Goal: Task Accomplishment & Management: Manage account settings

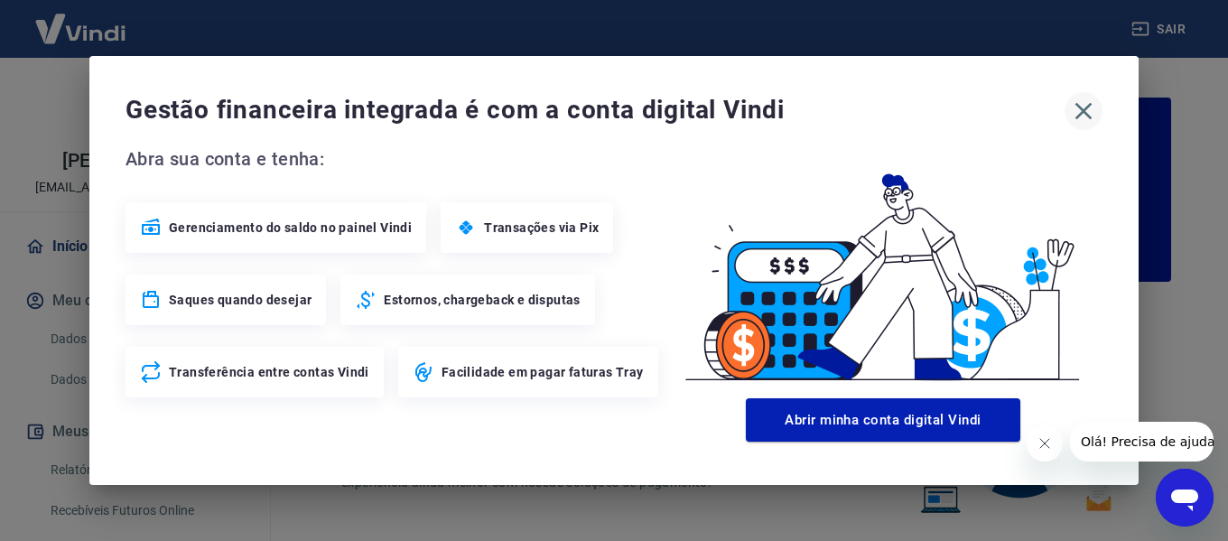
click at [748, 115] on icon "button" at bounding box center [1084, 111] width 17 height 17
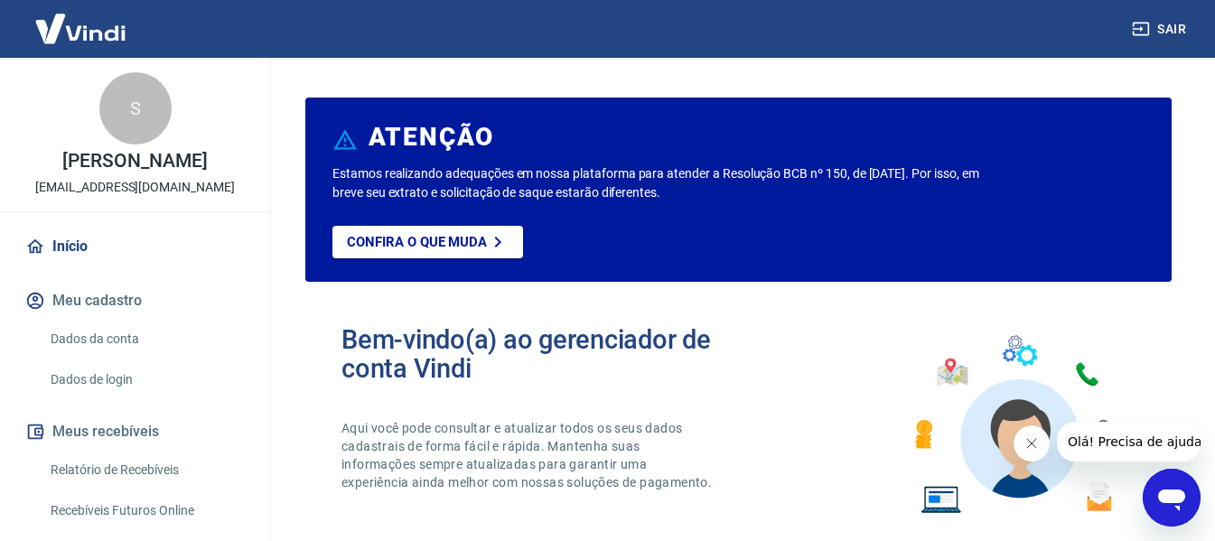
click at [117, 469] on link "Relatório de Recebíveis" at bounding box center [145, 470] width 205 height 37
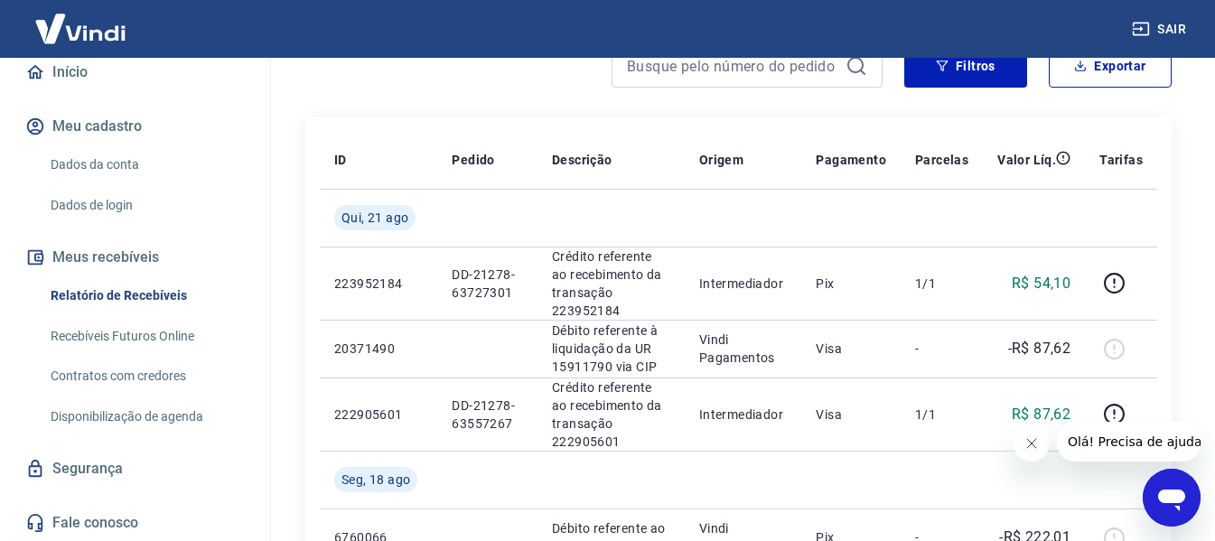
scroll to position [176, 0]
click at [748, 70] on button "Filtros" at bounding box center [965, 65] width 123 height 43
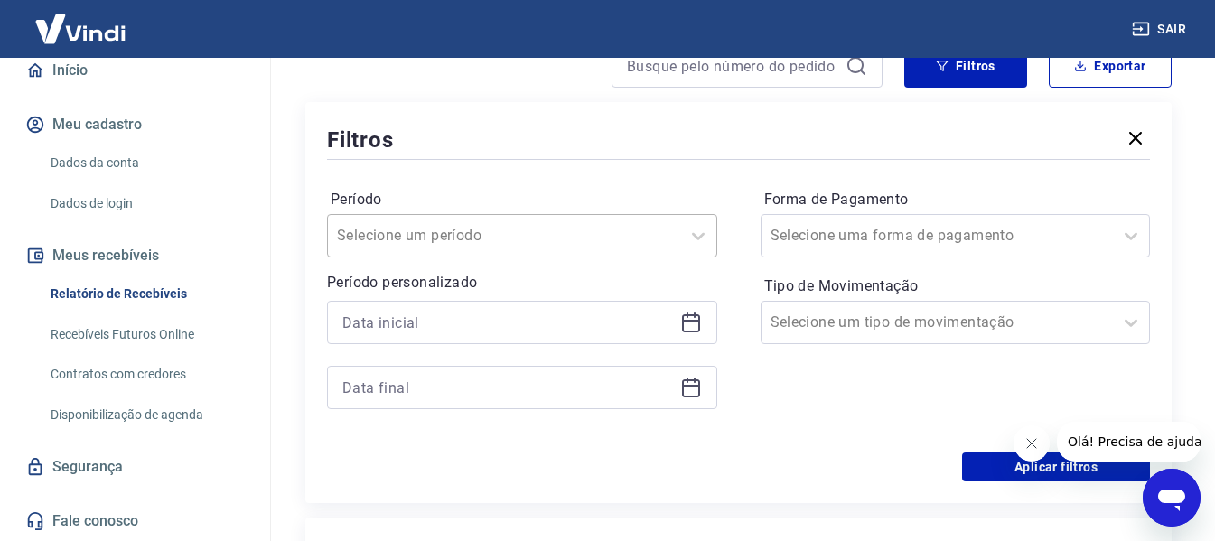
click at [506, 230] on div at bounding box center [504, 235] width 334 height 25
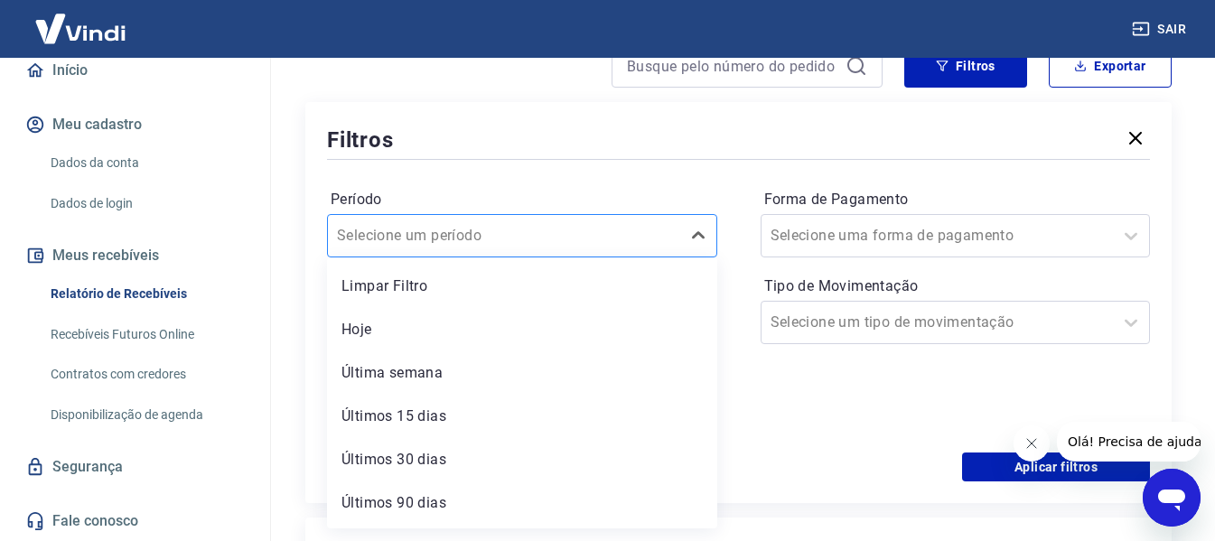
click at [506, 230] on div at bounding box center [504, 235] width 334 height 25
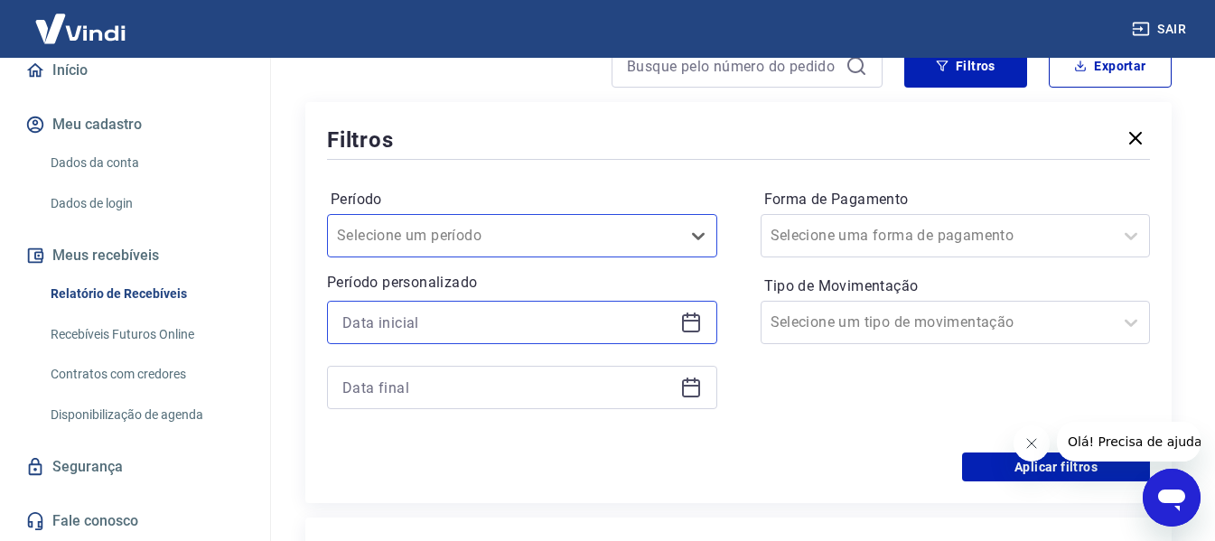
click at [534, 321] on input at bounding box center [507, 322] width 331 height 27
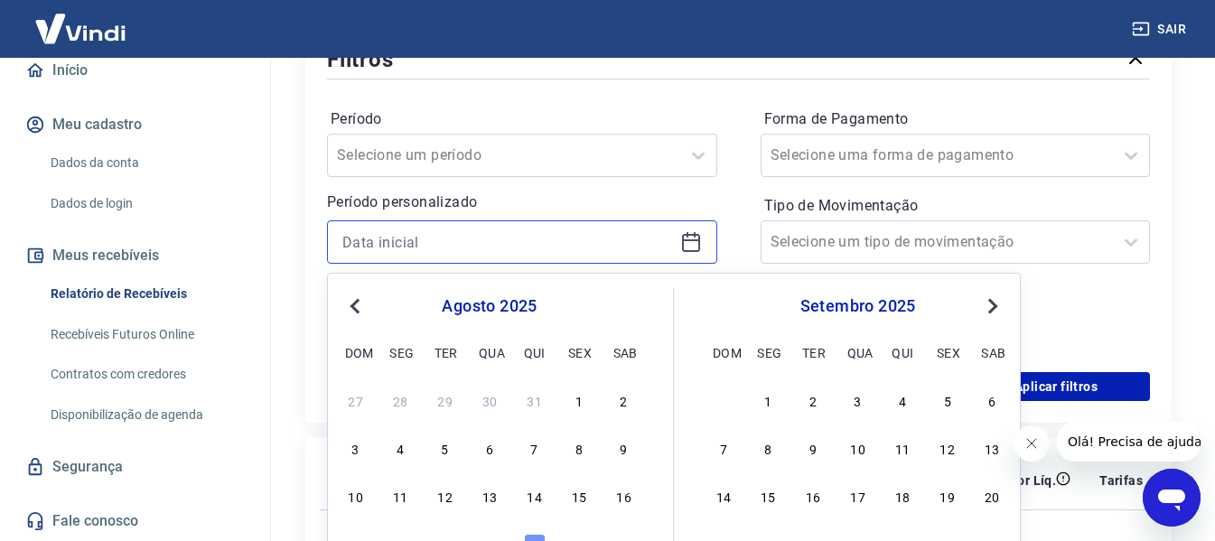
scroll to position [361, 0]
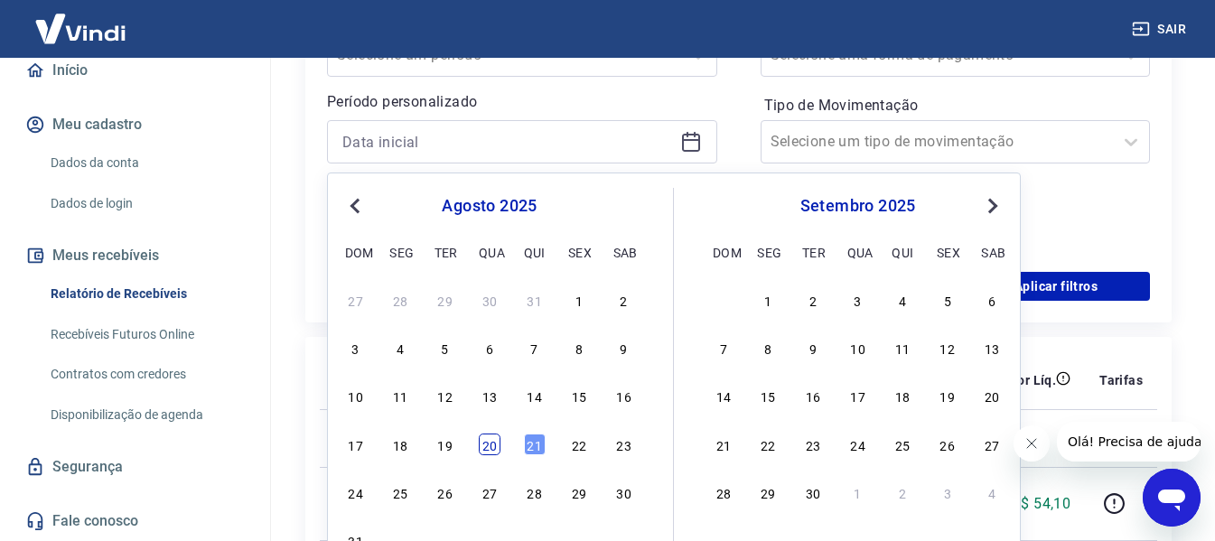
click at [492, 449] on div "20" at bounding box center [490, 445] width 22 height 22
type input "20/08/2025"
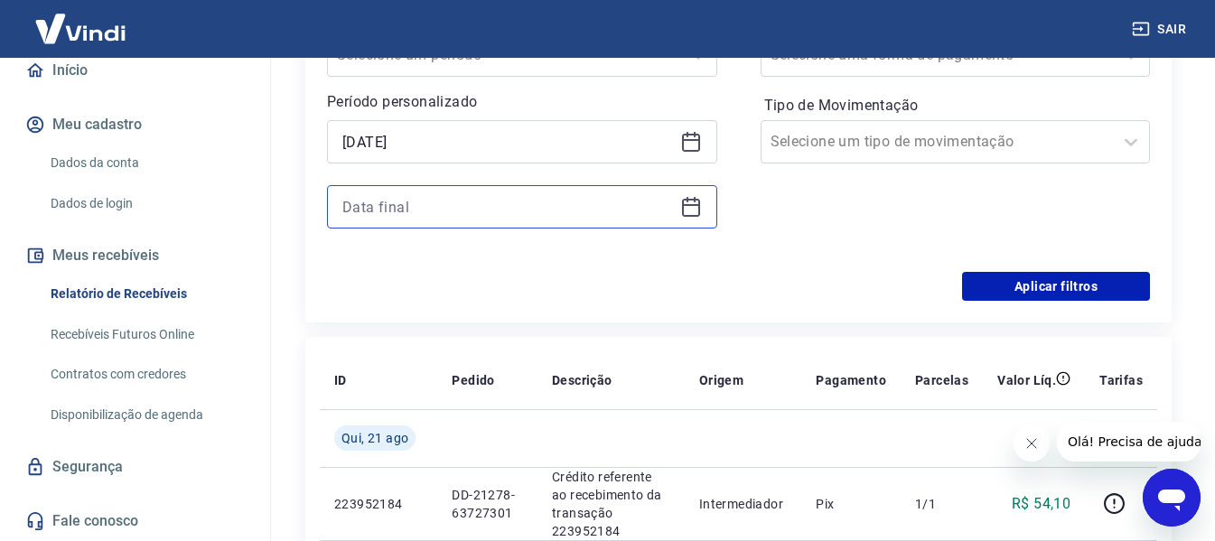
click at [541, 207] on input at bounding box center [507, 206] width 331 height 27
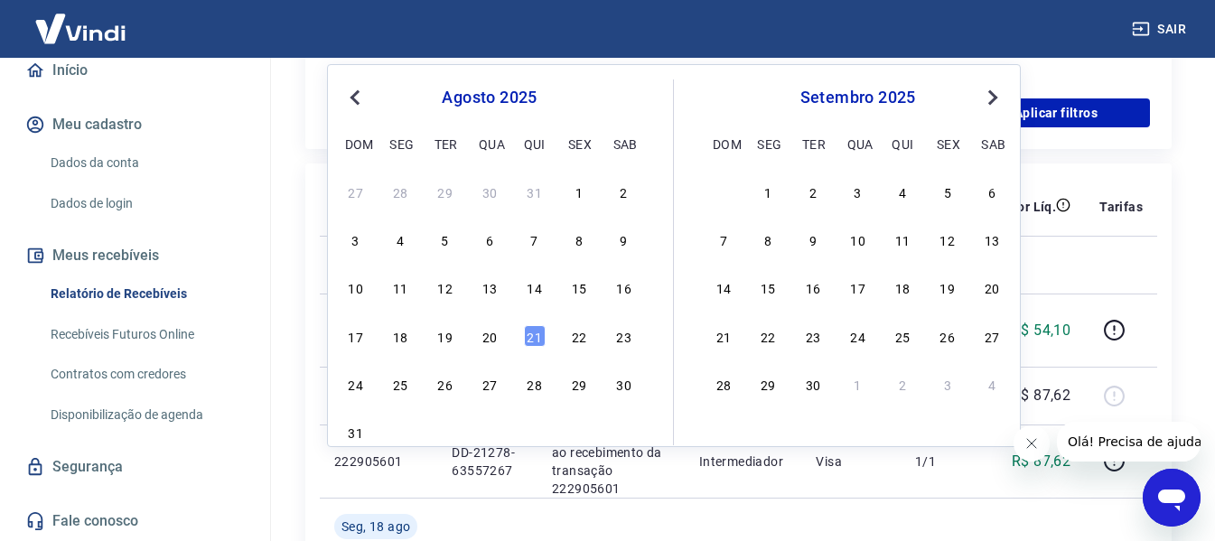
scroll to position [542, 0]
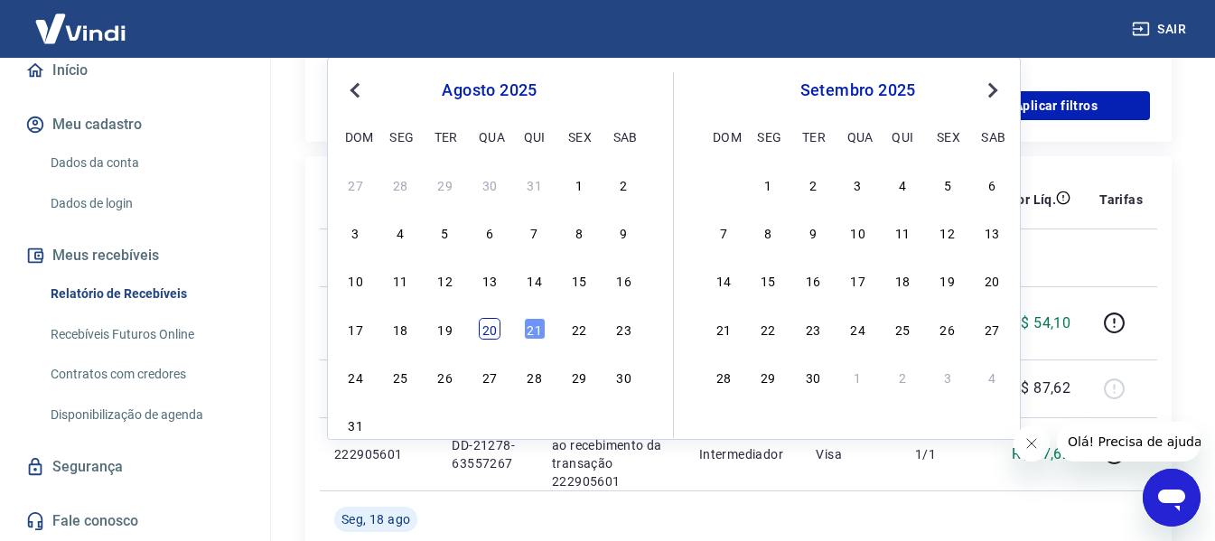
click at [491, 340] on div "20" at bounding box center [490, 329] width 22 height 22
type input "20/08/2025"
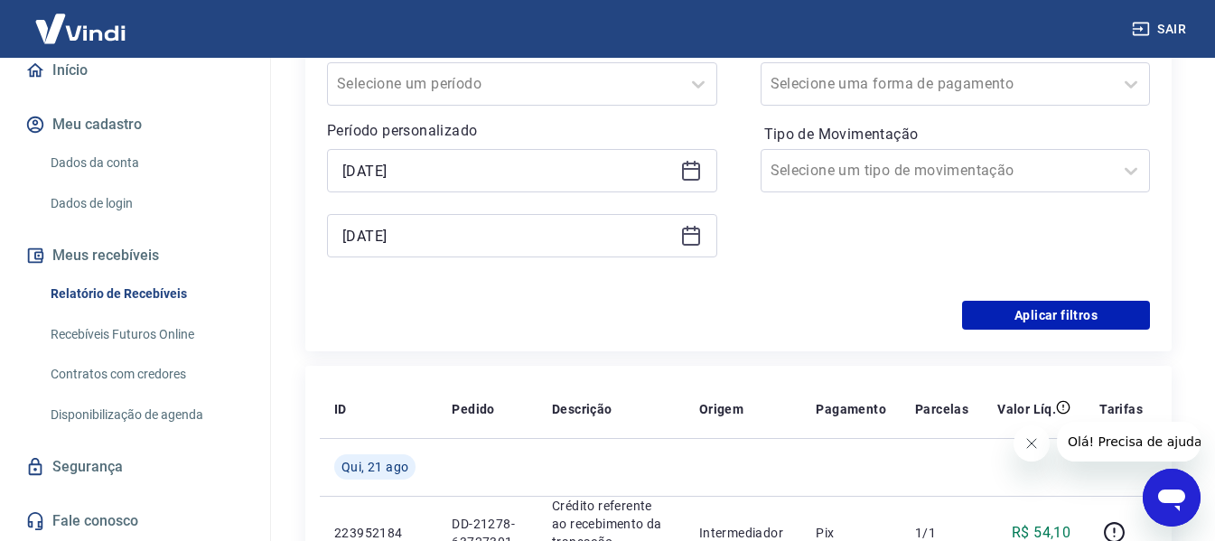
scroll to position [271, 0]
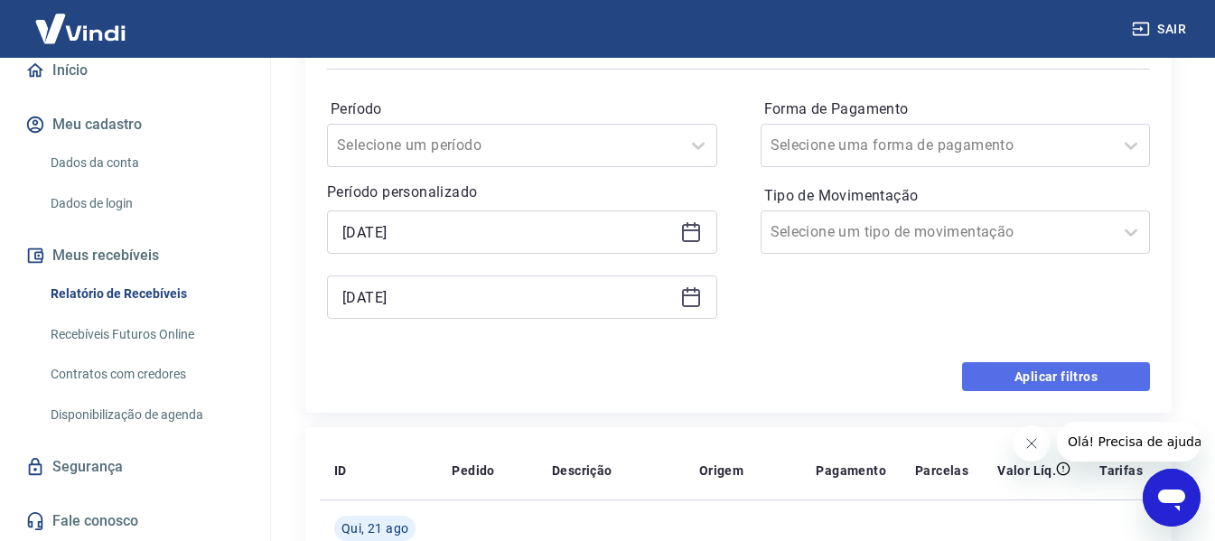
click at [748, 369] on button "Aplicar filtros" at bounding box center [1056, 376] width 188 height 29
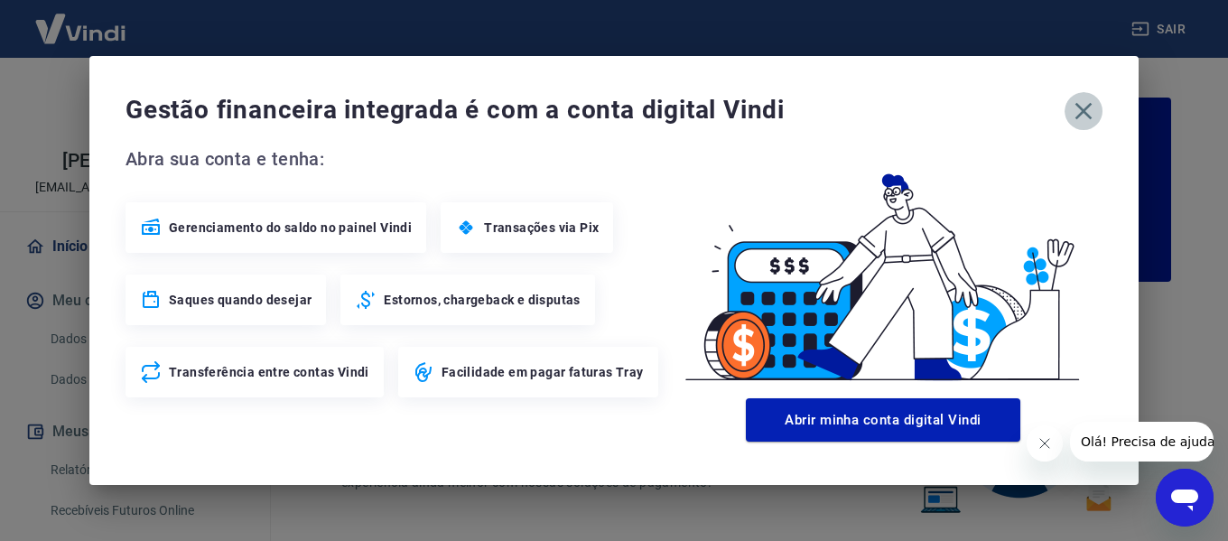
click at [1081, 107] on icon "button" at bounding box center [1083, 111] width 29 height 29
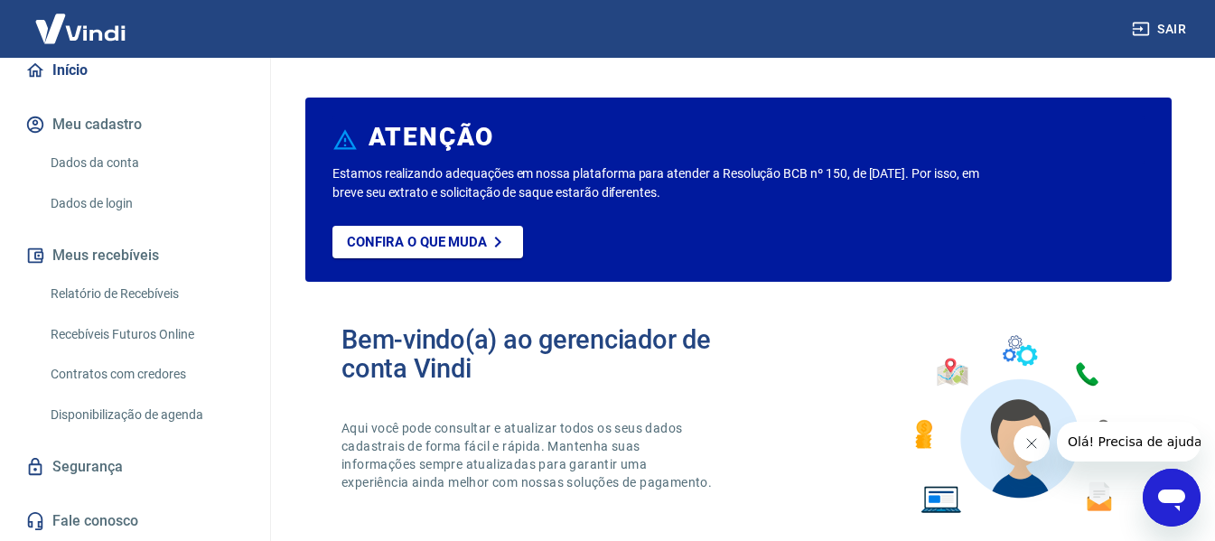
scroll to position [90, 0]
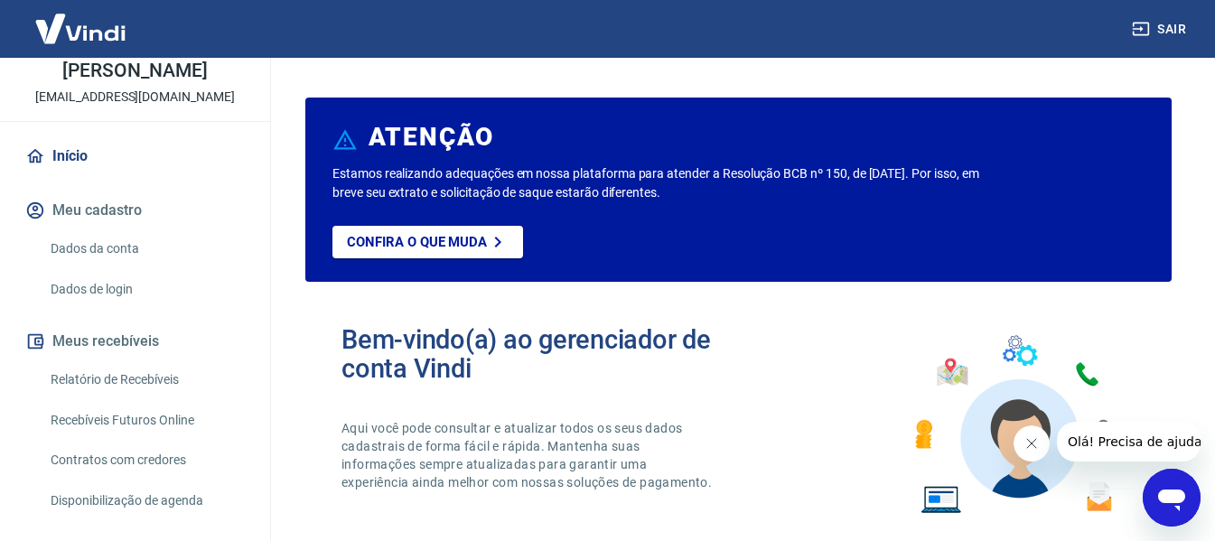
click at [67, 157] on link "Início" at bounding box center [135, 156] width 227 height 40
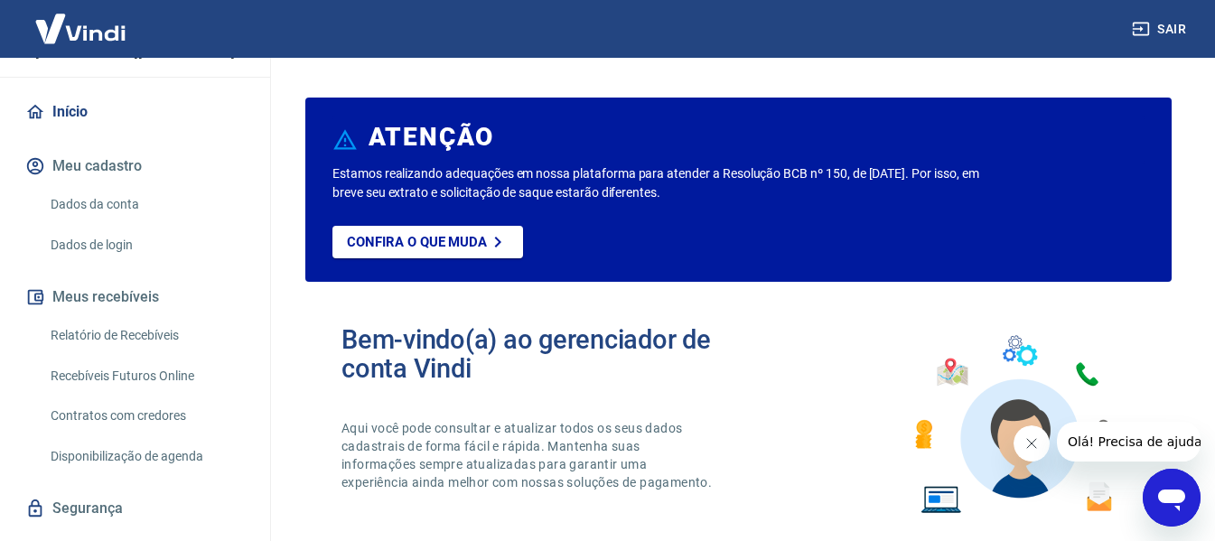
scroll to position [176, 0]
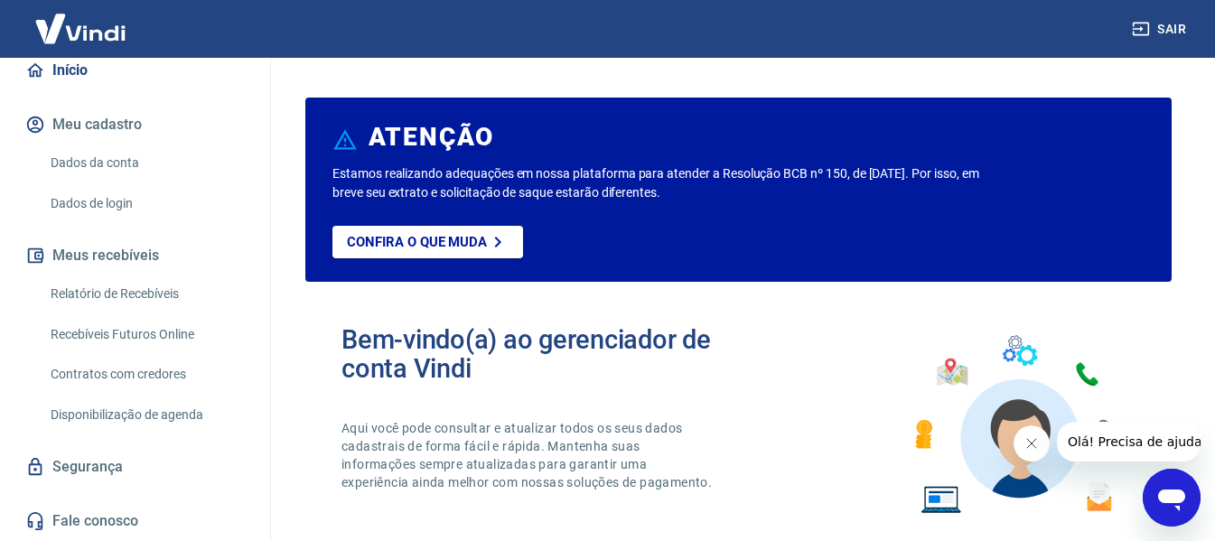
click at [127, 294] on link "Relatório de Recebíveis" at bounding box center [145, 293] width 205 height 37
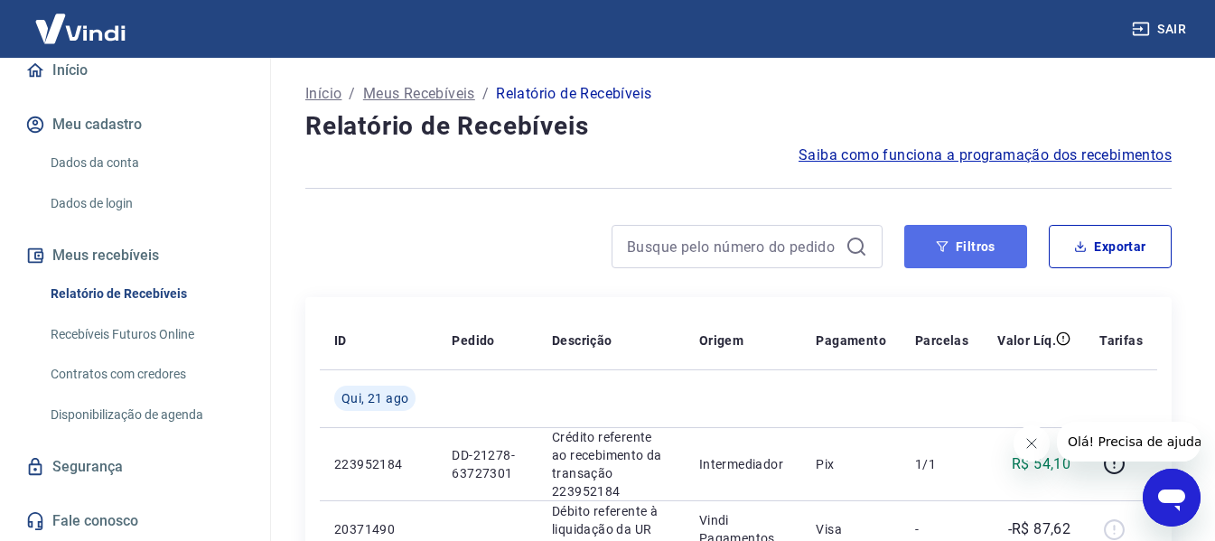
click at [969, 249] on button "Filtros" at bounding box center [965, 246] width 123 height 43
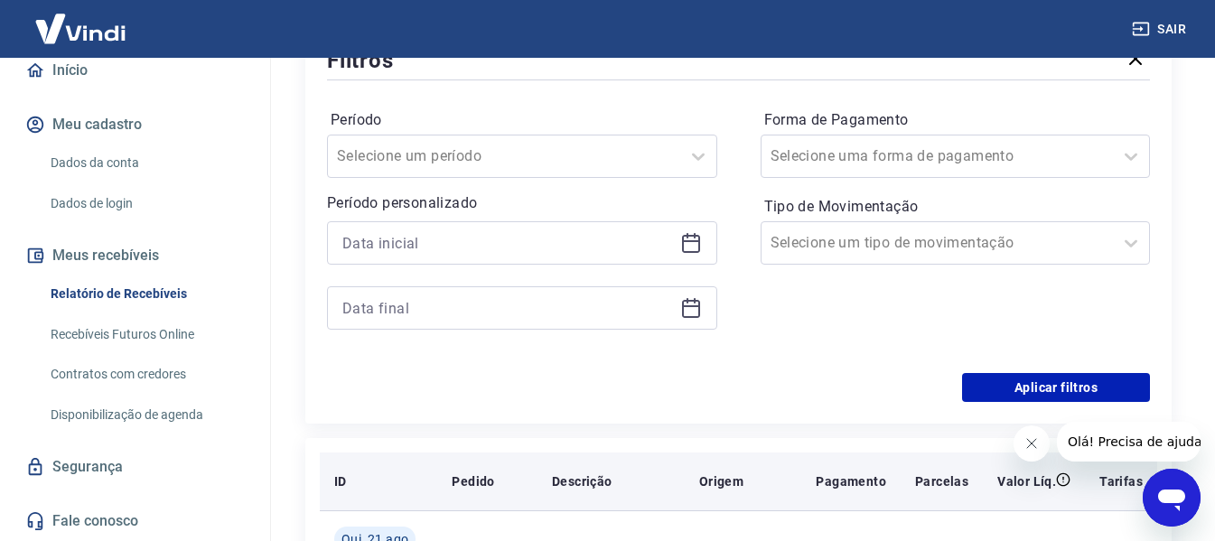
scroll to position [271, 0]
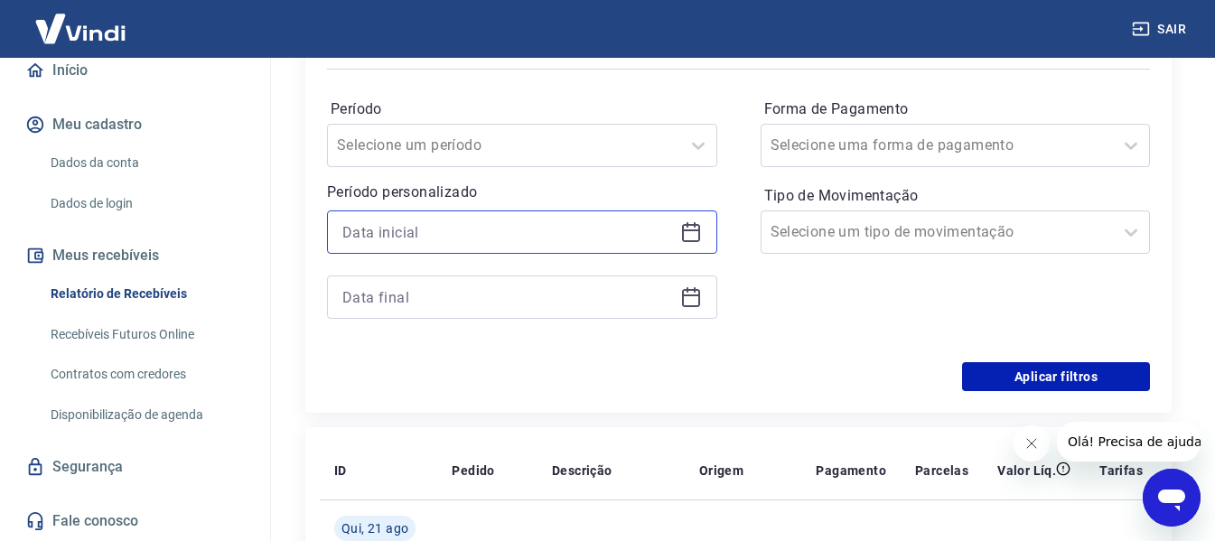
click at [536, 244] on input at bounding box center [507, 232] width 331 height 27
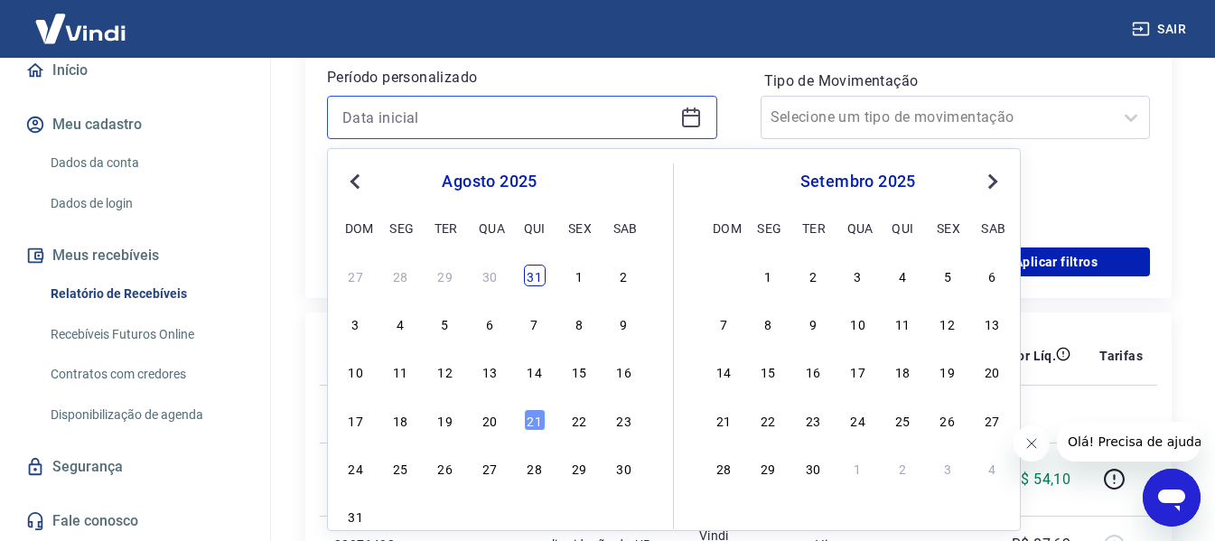
scroll to position [452, 0]
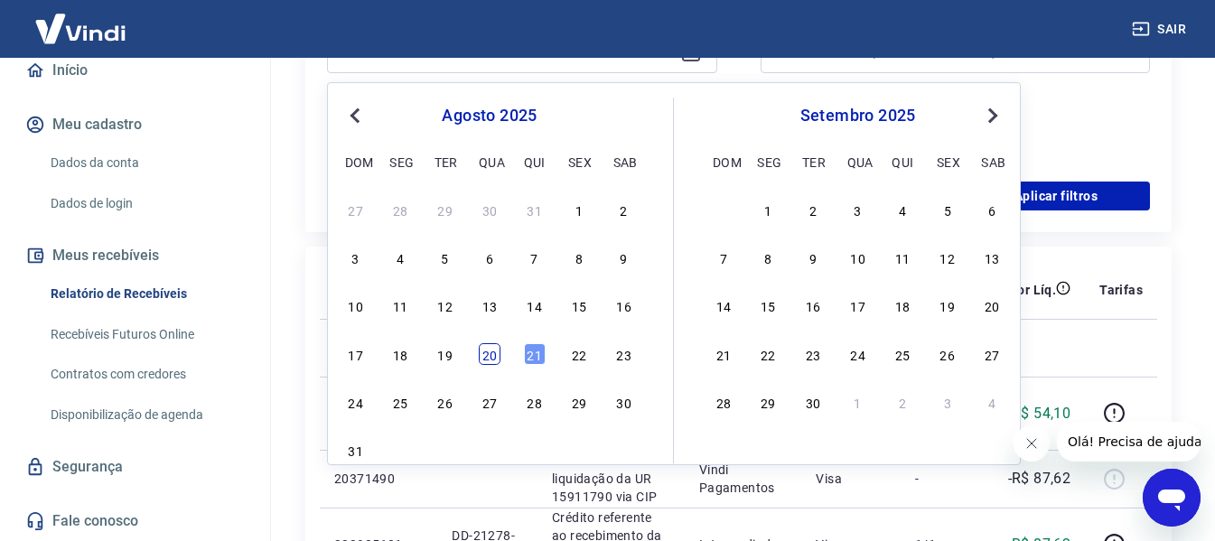
click at [490, 344] on div "20" at bounding box center [490, 354] width 22 height 22
type input "20/08/2025"
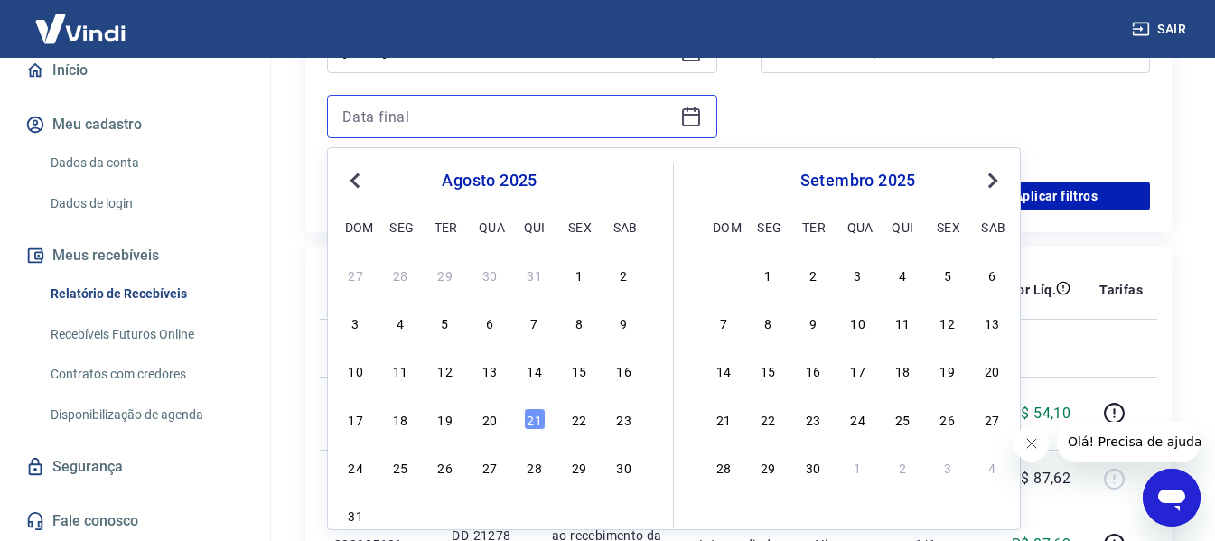
click at [606, 113] on input at bounding box center [507, 116] width 331 height 27
click at [529, 411] on div "21" at bounding box center [535, 419] width 22 height 22
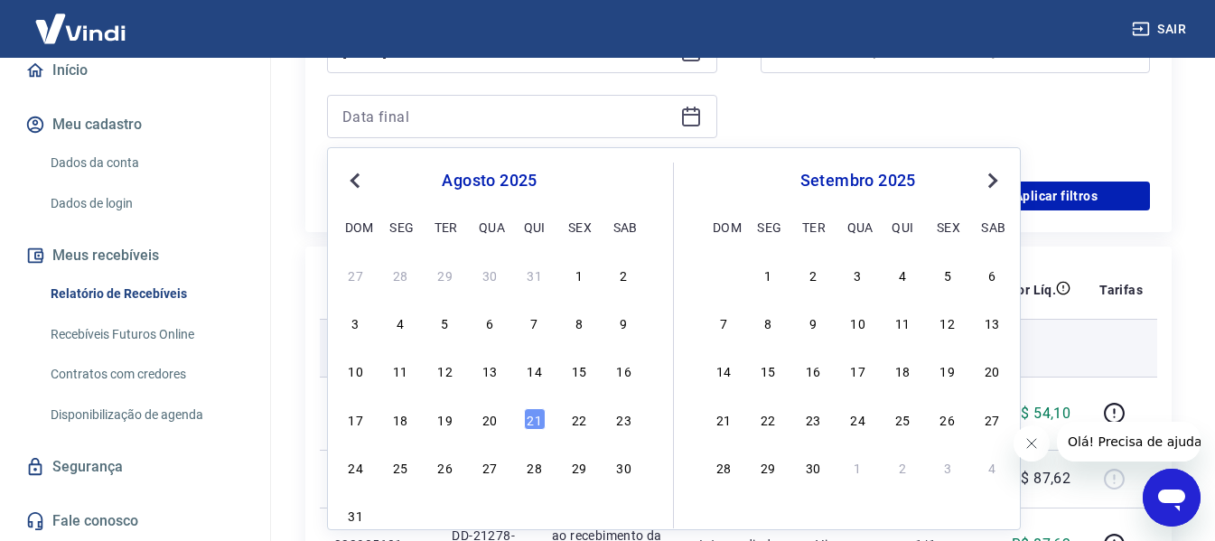
type input "21/08/2025"
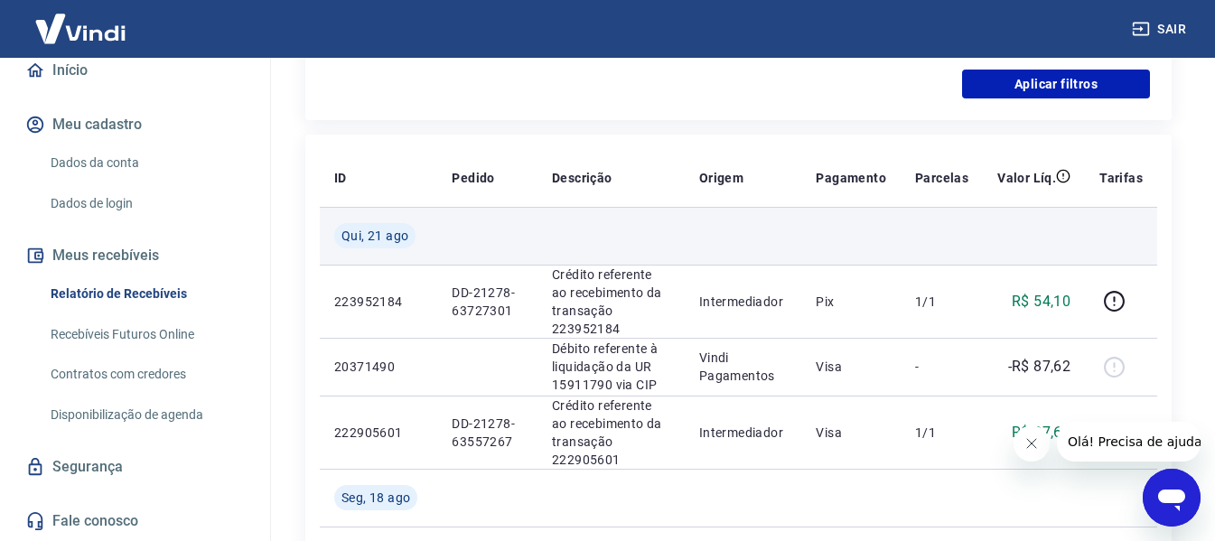
scroll to position [542, 0]
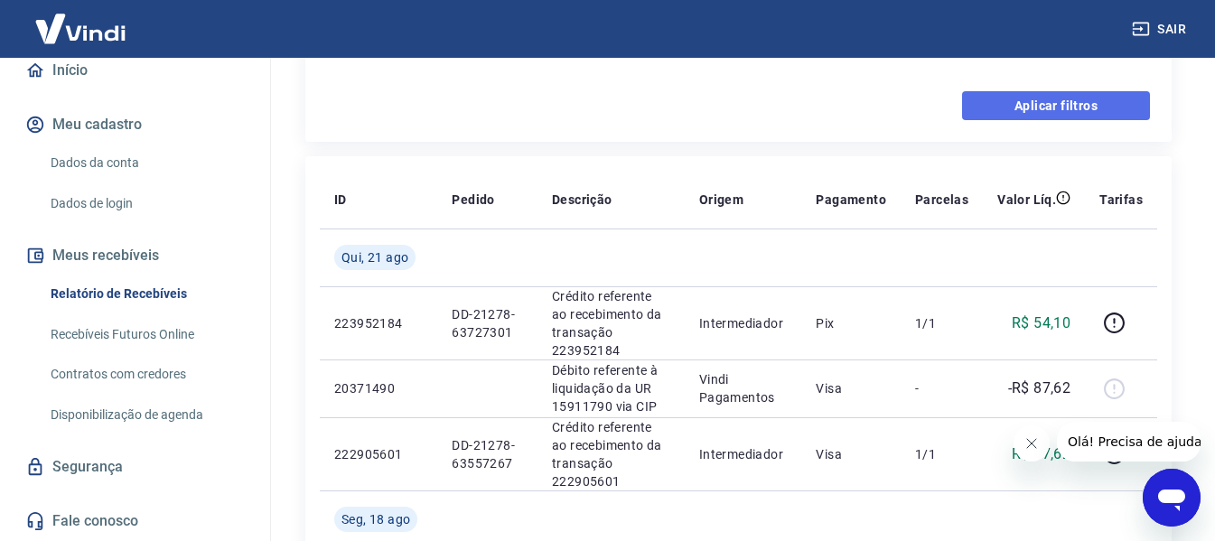
click at [1048, 104] on button "Aplicar filtros" at bounding box center [1056, 105] width 188 height 29
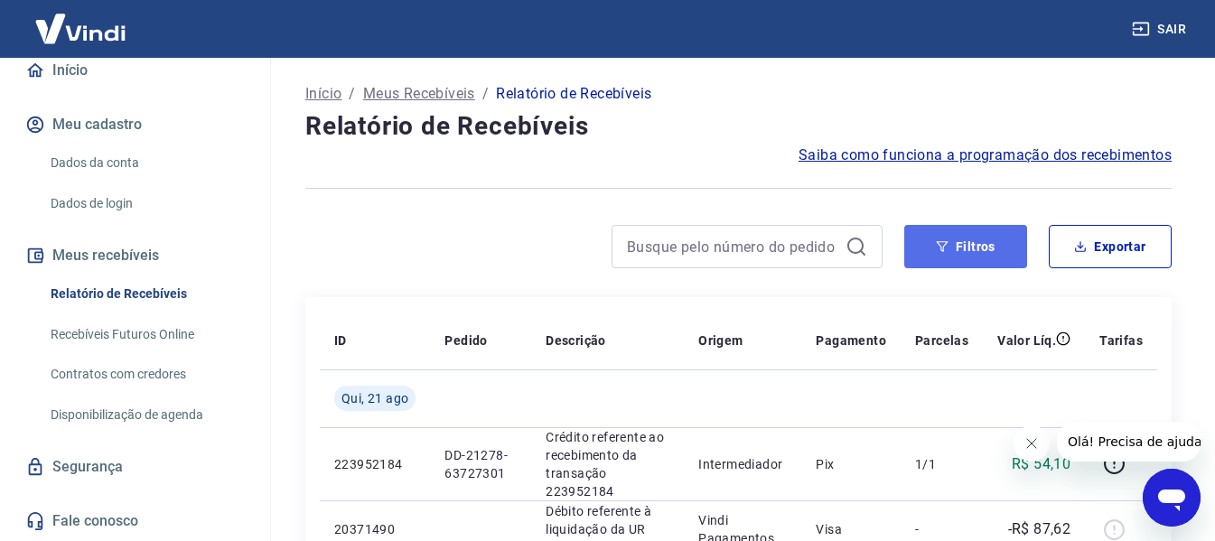
click at [981, 252] on button "Filtros" at bounding box center [965, 246] width 123 height 43
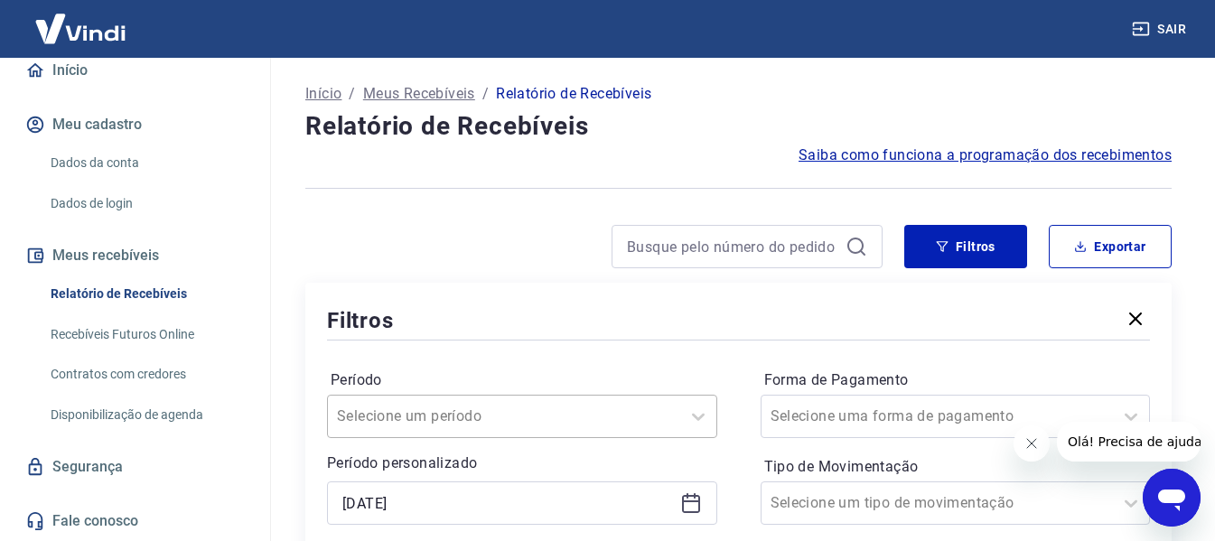
scroll to position [168, 0]
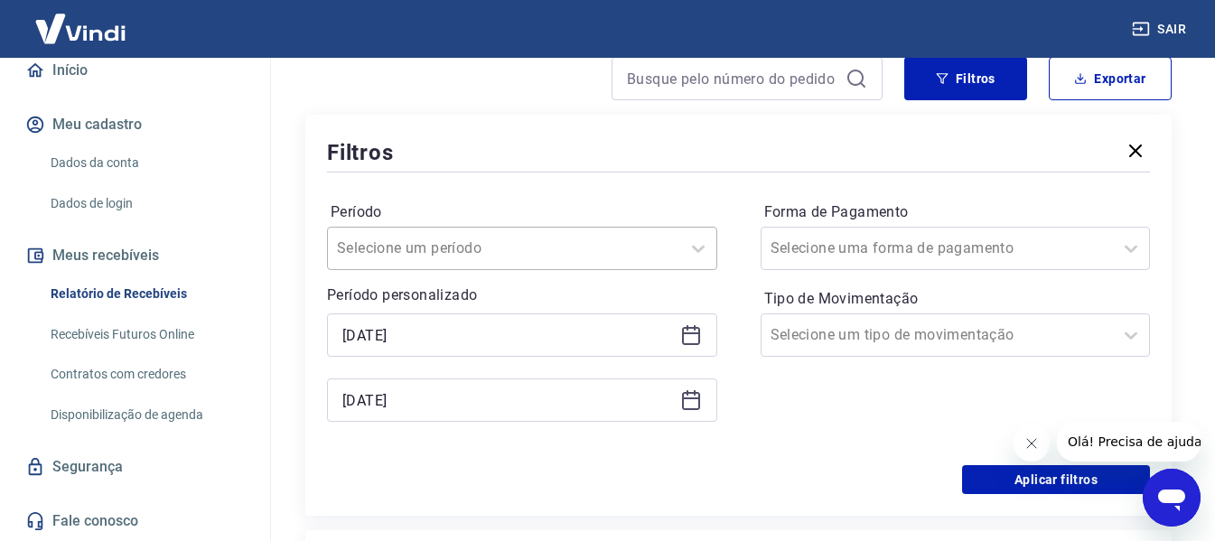
click at [582, 270] on div "Selecione um período" at bounding box center [522, 248] width 390 height 43
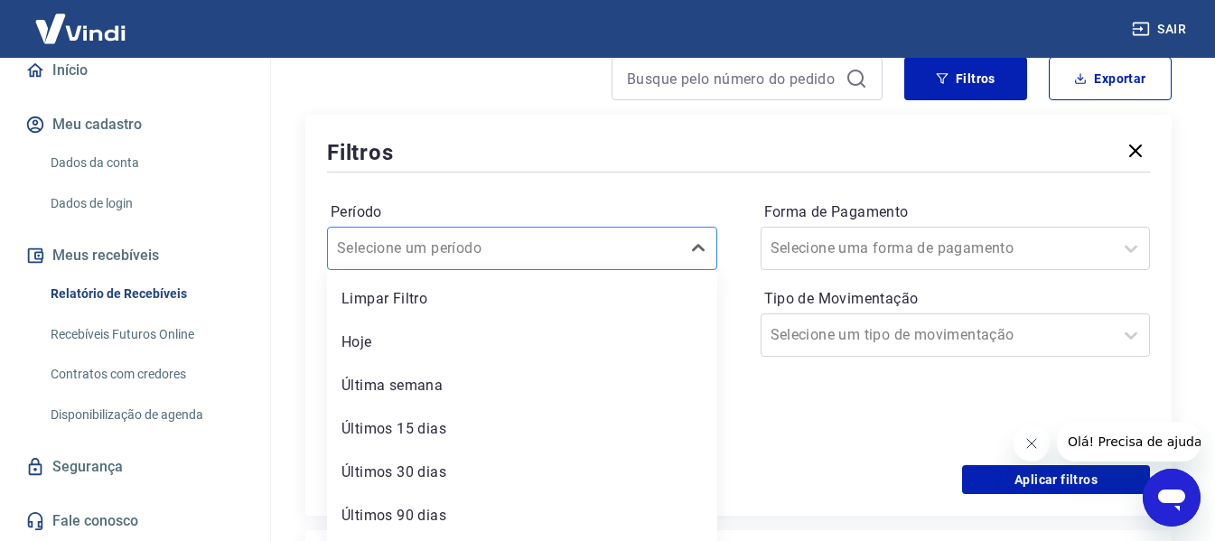
click at [582, 418] on div "Últimos 15 dias" at bounding box center [522, 429] width 390 height 36
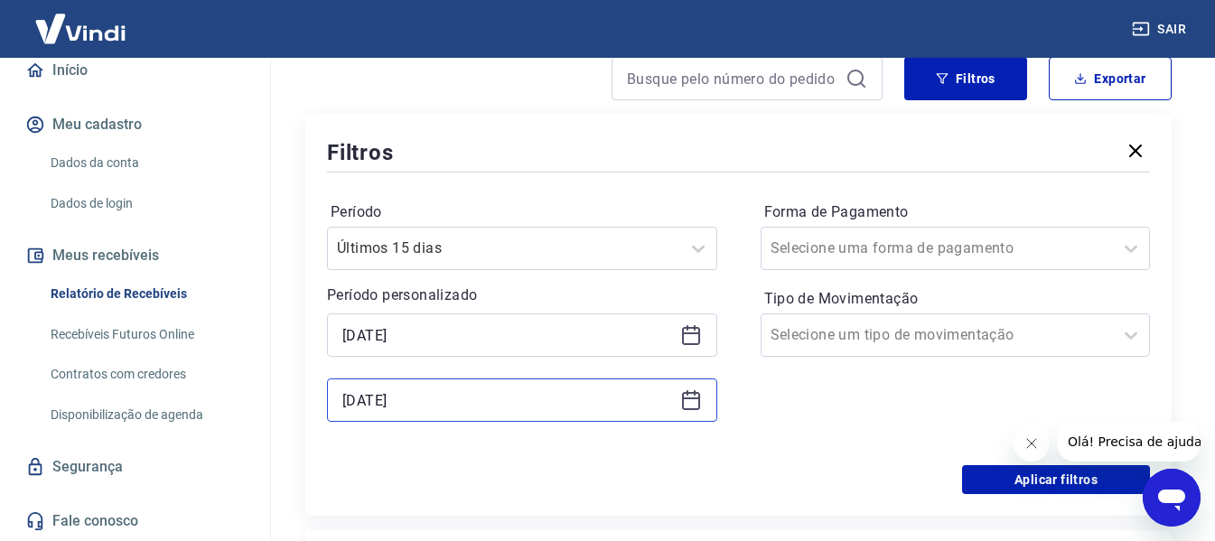
click at [530, 389] on input "21/08/2025" at bounding box center [507, 400] width 331 height 27
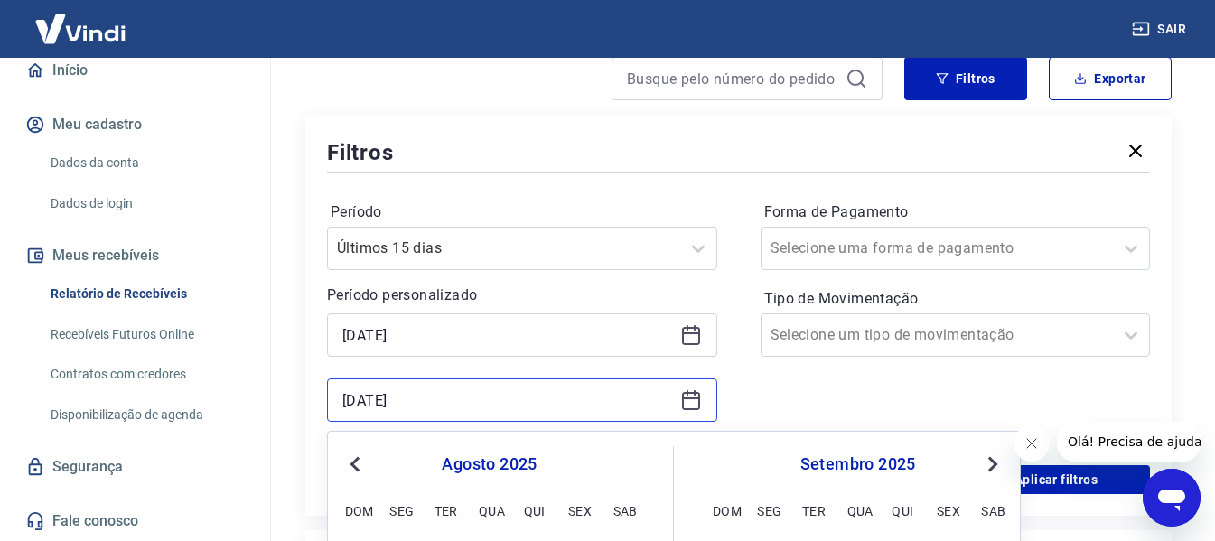
scroll to position [349, 0]
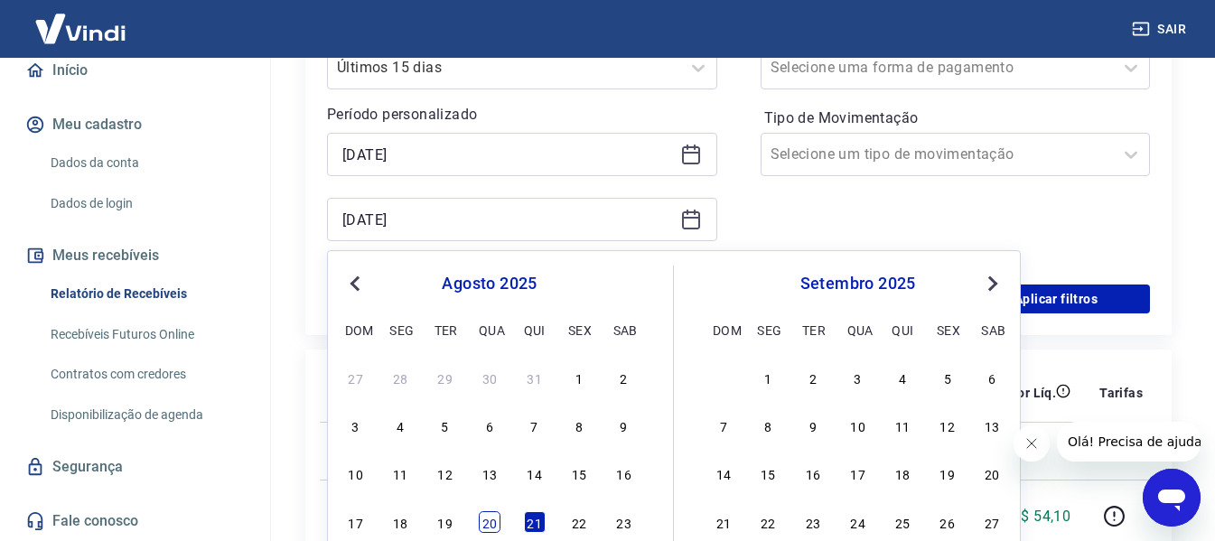
click at [490, 525] on div "20" at bounding box center [490, 522] width 22 height 22
type input "20/08/2025"
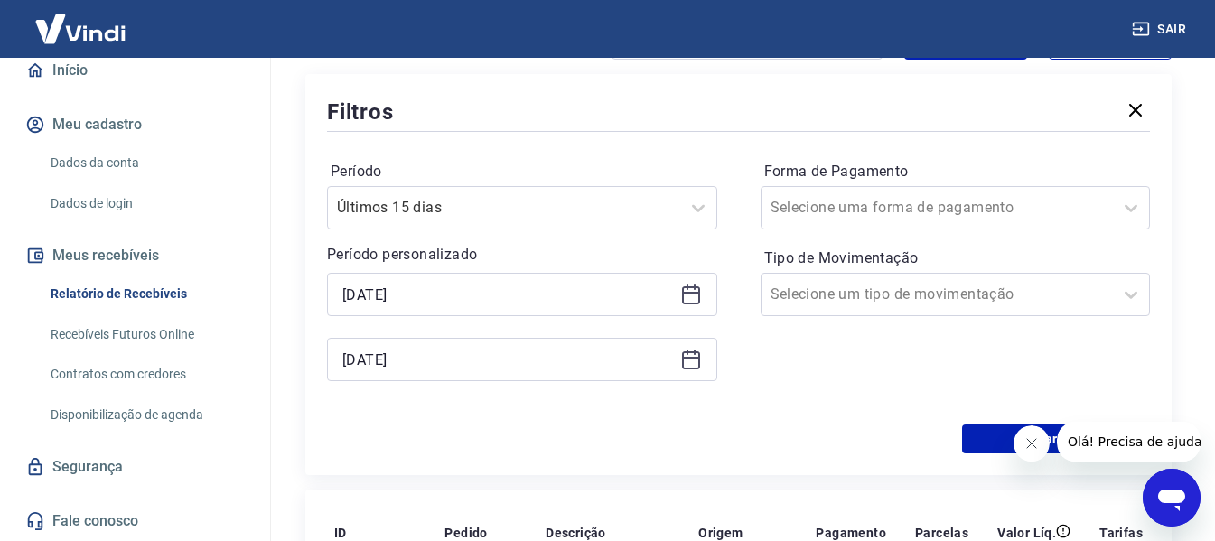
scroll to position [168, 0]
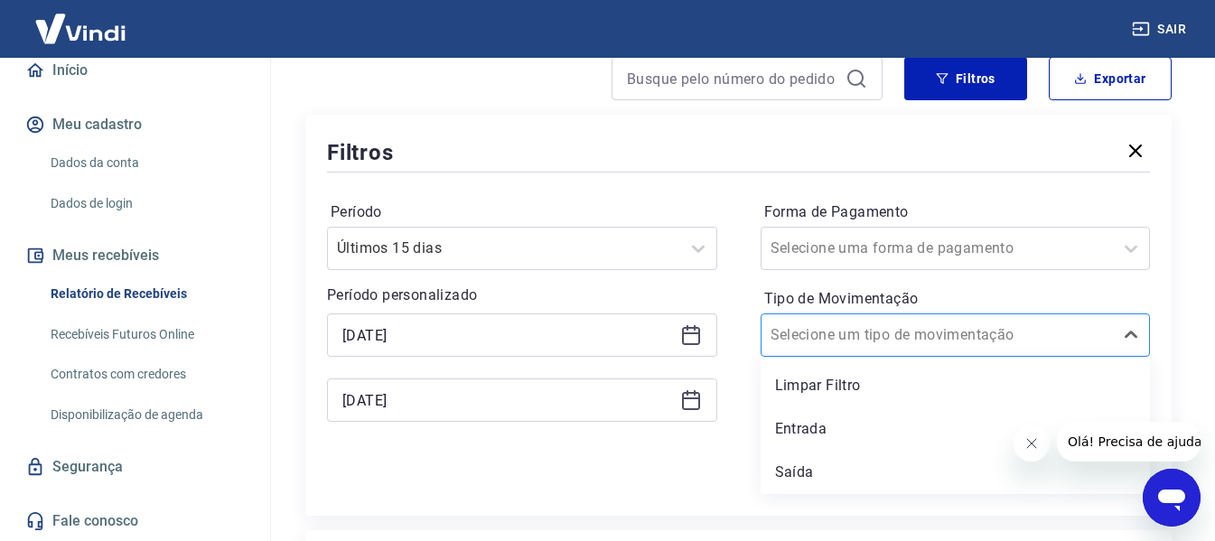
click at [1014, 336] on div at bounding box center [937, 334] width 334 height 25
click at [806, 431] on div "Entrada" at bounding box center [956, 429] width 390 height 36
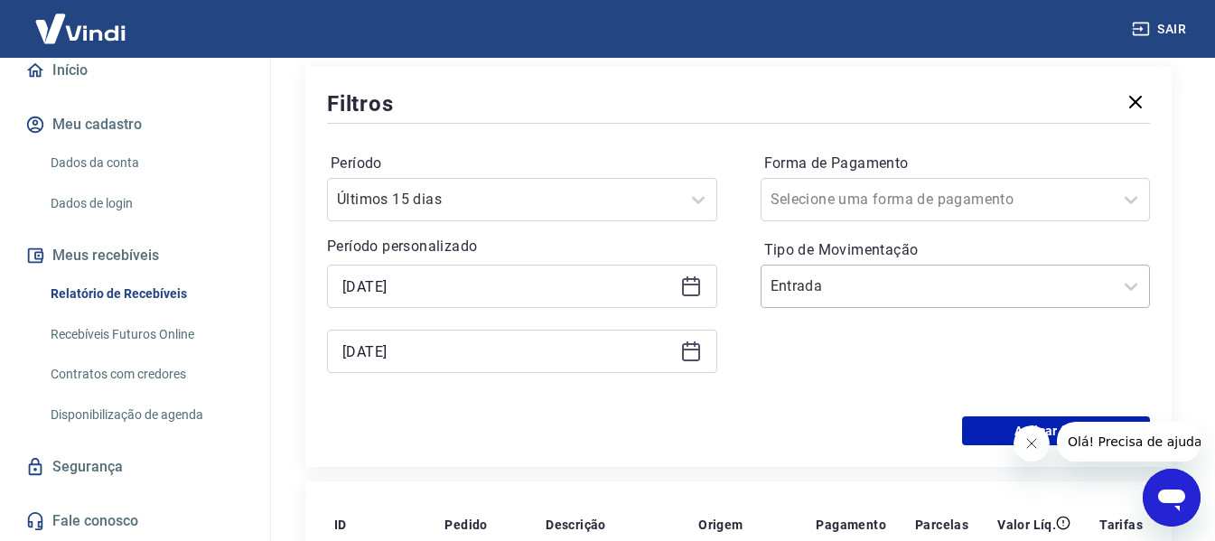
scroll to position [258, 0]
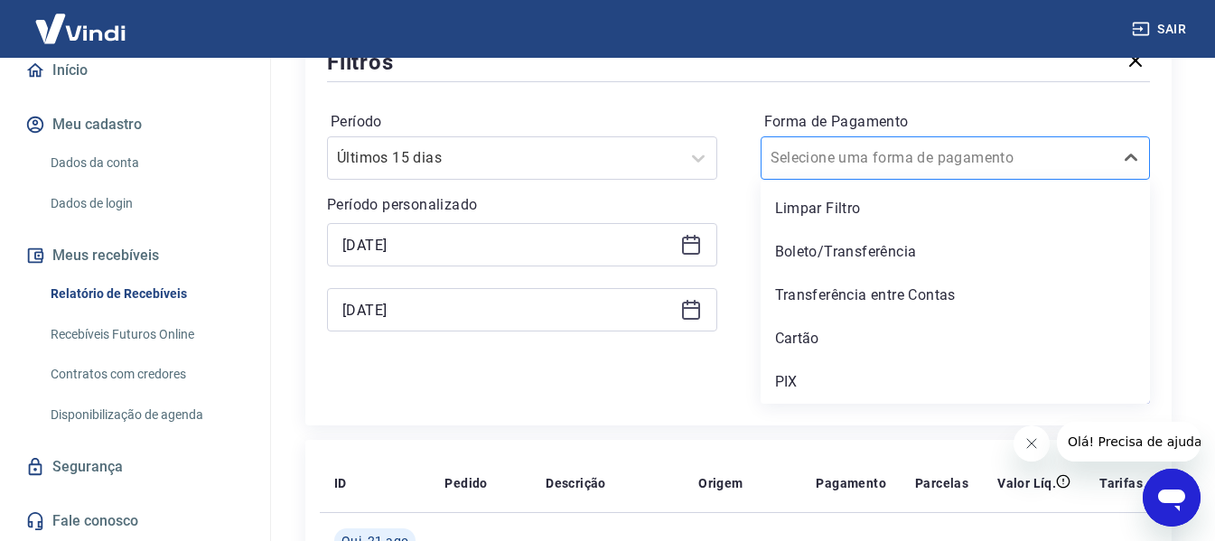
click at [940, 170] on div at bounding box center [937, 157] width 334 height 25
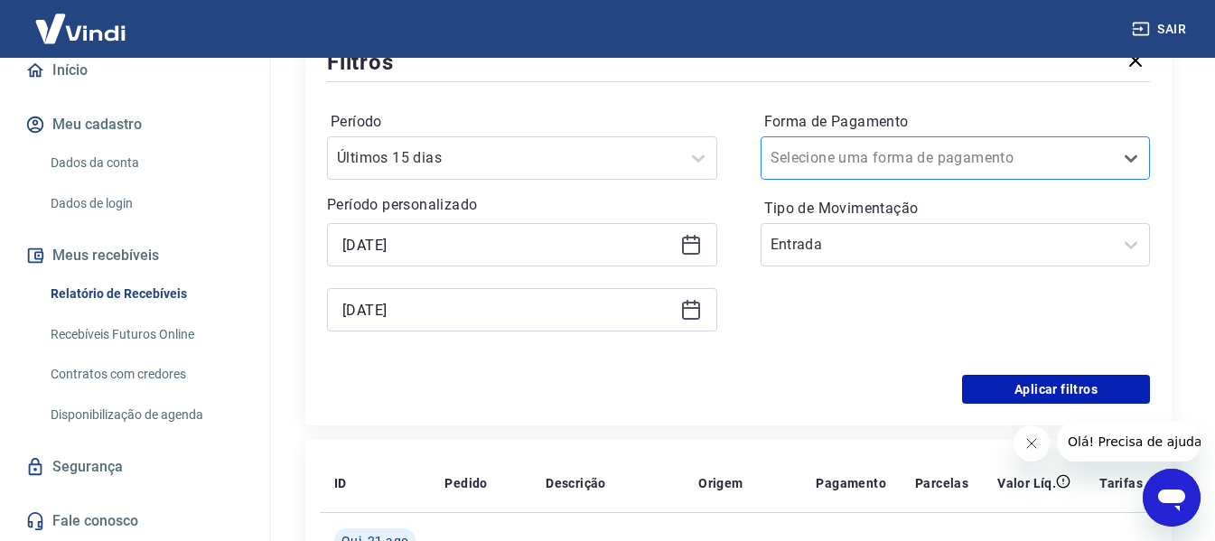
click at [940, 170] on div at bounding box center [937, 157] width 334 height 25
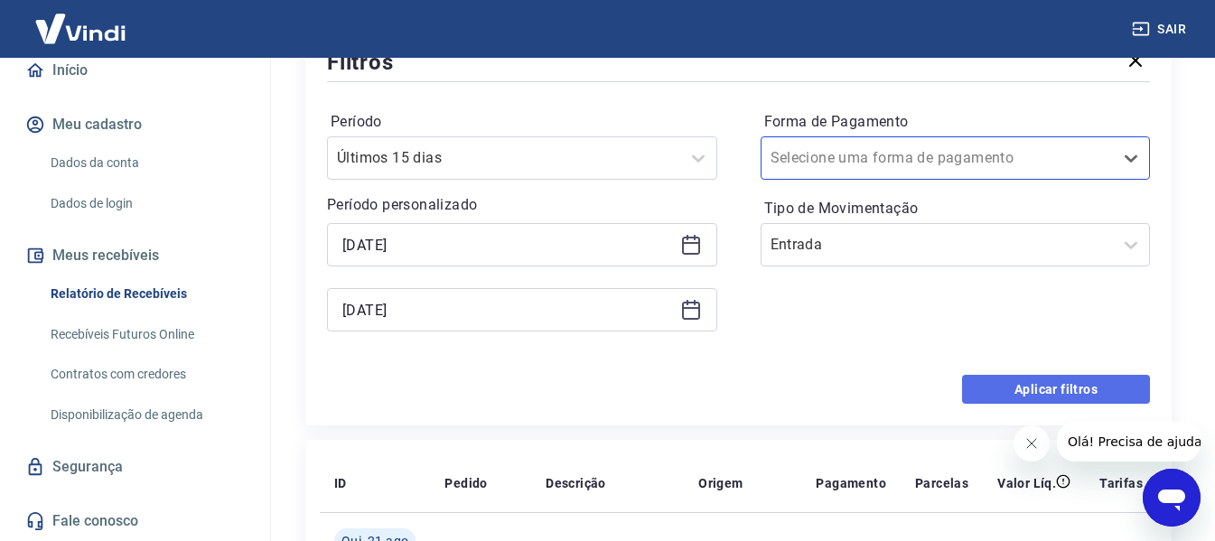
click at [1059, 389] on button "Aplicar filtros" at bounding box center [1056, 389] width 188 height 29
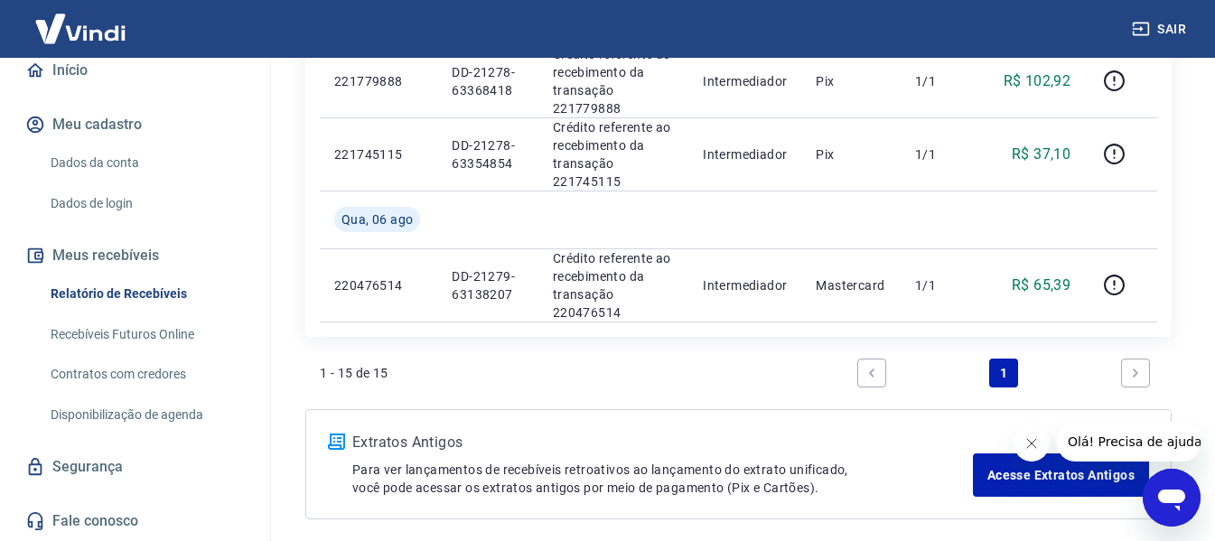
scroll to position [1626, 0]
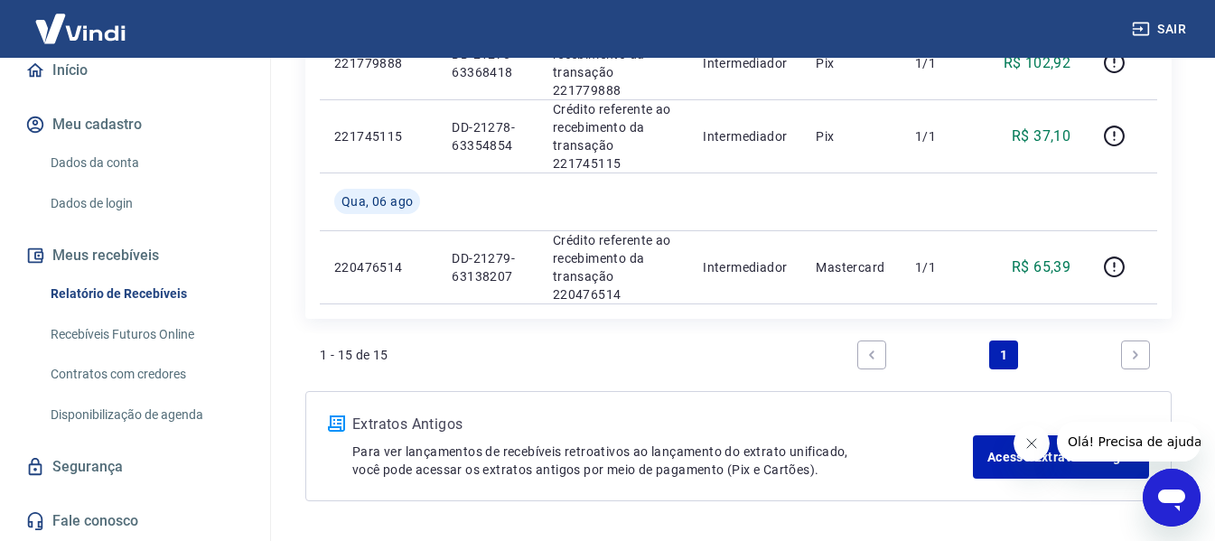
click at [1141, 359] on icon "Next page" at bounding box center [1135, 355] width 13 height 13
click at [1140, 359] on icon "Next page" at bounding box center [1135, 355] width 13 height 13
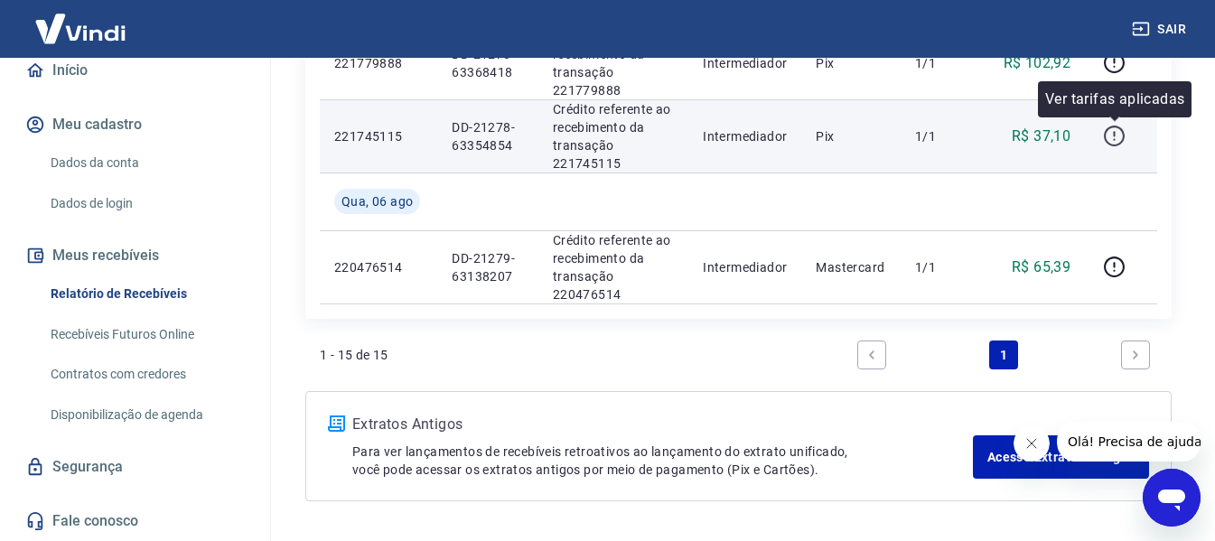
click at [1116, 141] on icon "button" at bounding box center [1114, 136] width 23 height 23
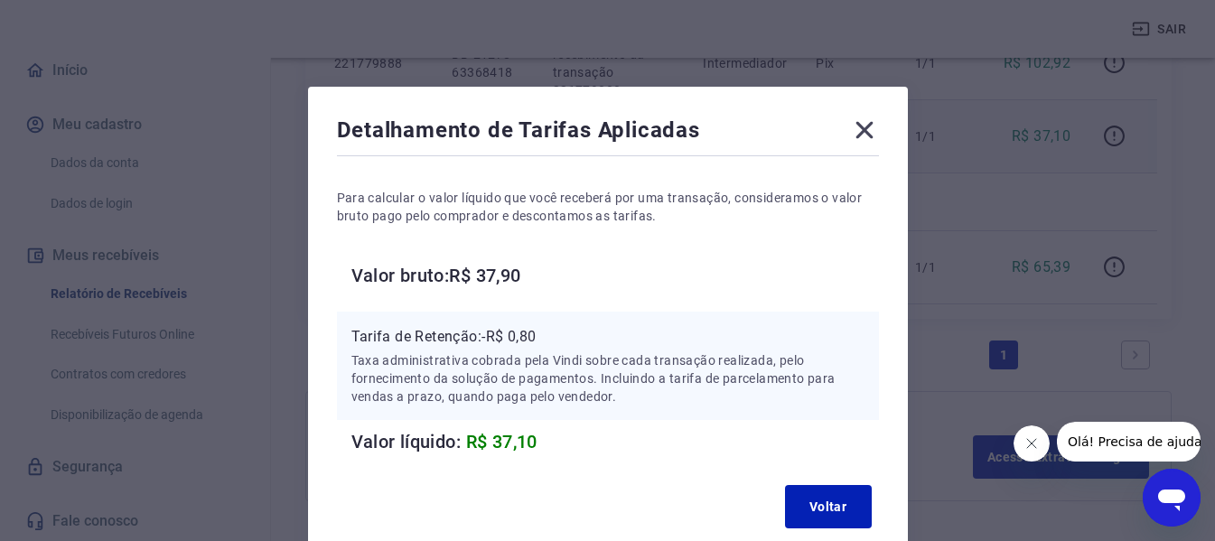
click at [866, 134] on icon at bounding box center [863, 130] width 17 height 17
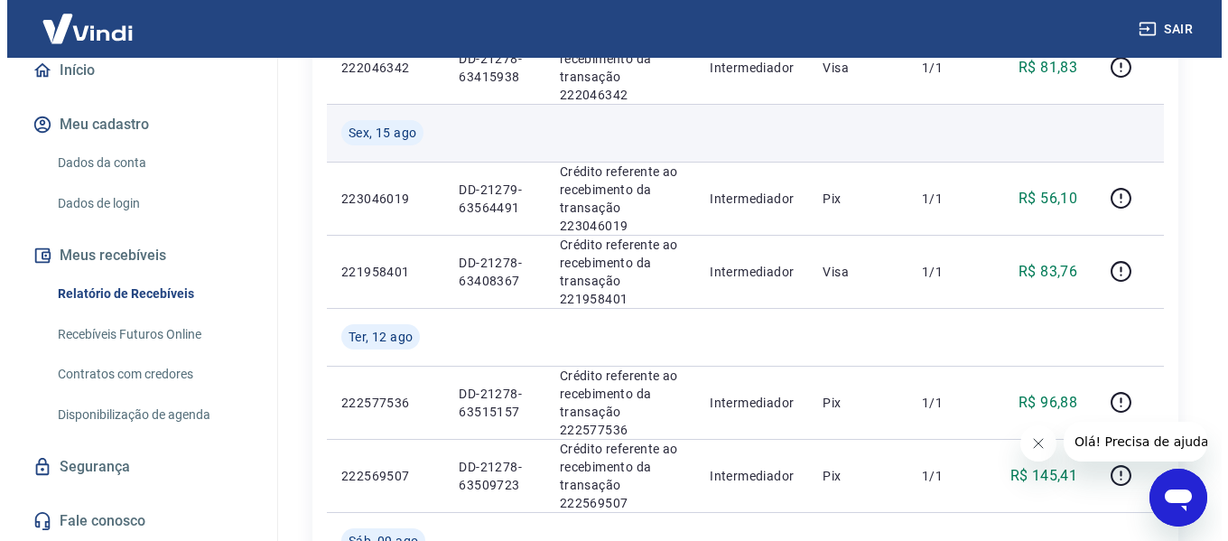
scroll to position [873, 0]
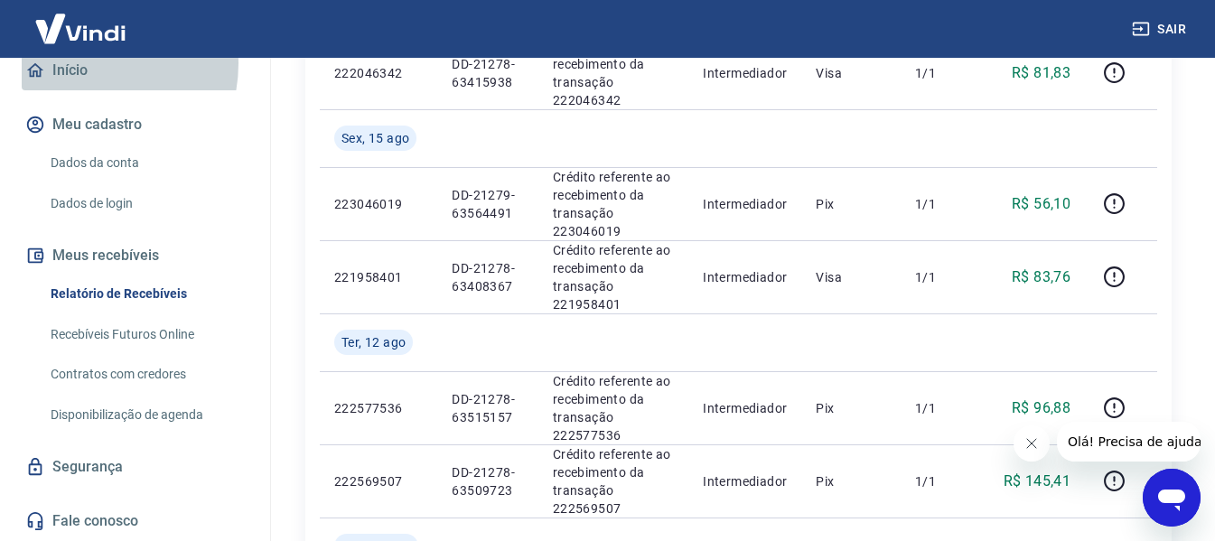
click at [79, 63] on link "Início" at bounding box center [135, 71] width 227 height 40
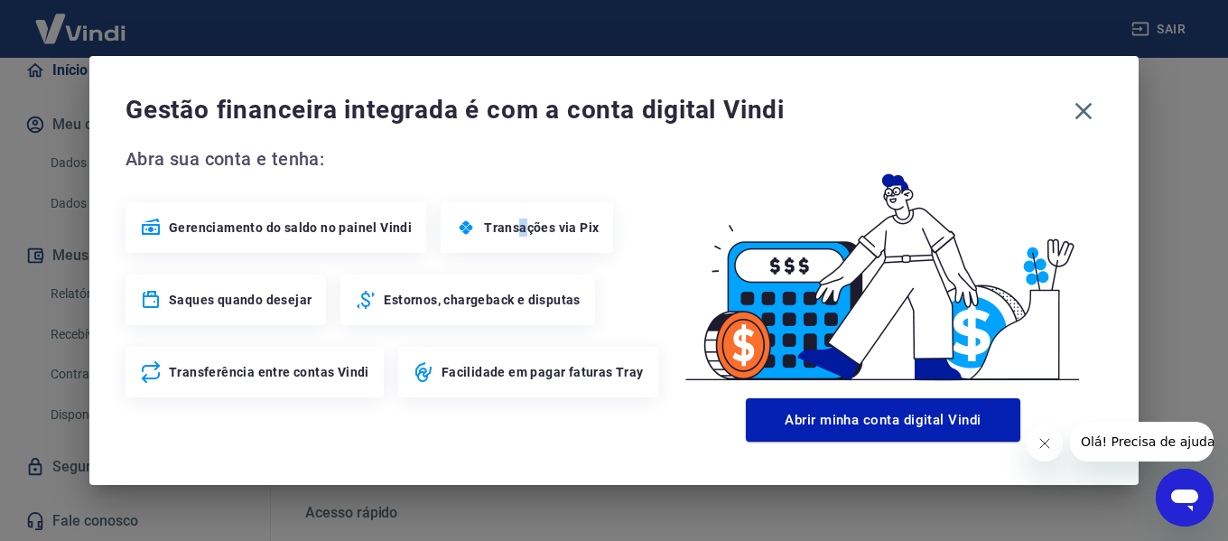
click at [521, 236] on span "Transações via Pix" at bounding box center [541, 228] width 115 height 18
click at [558, 233] on span "Transações via Pix" at bounding box center [541, 228] width 115 height 18
click at [1086, 109] on icon "button" at bounding box center [1084, 111] width 17 height 17
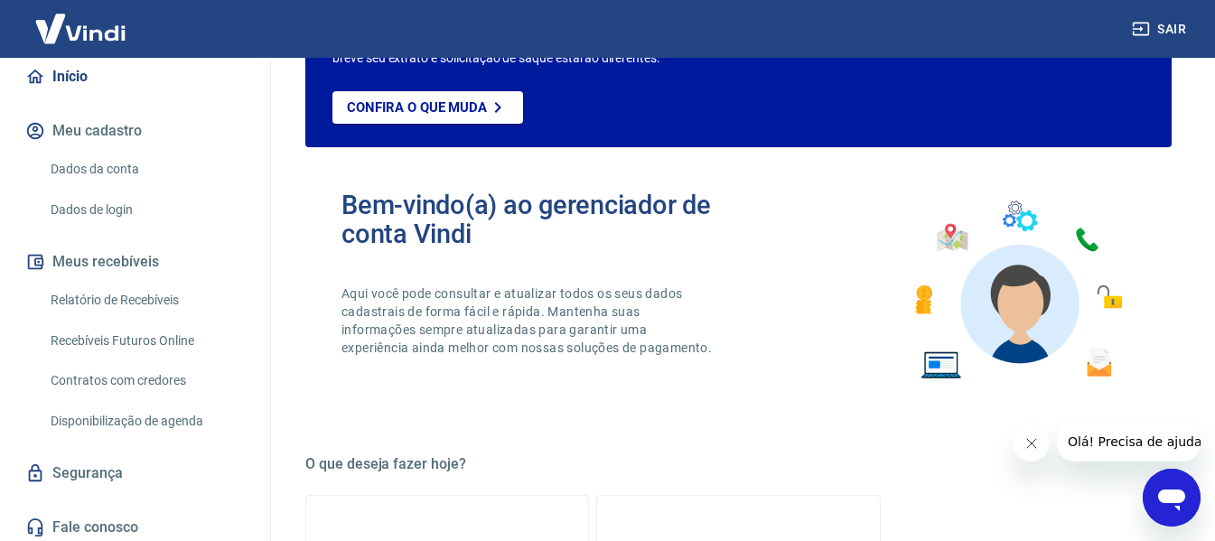
scroll to position [176, 0]
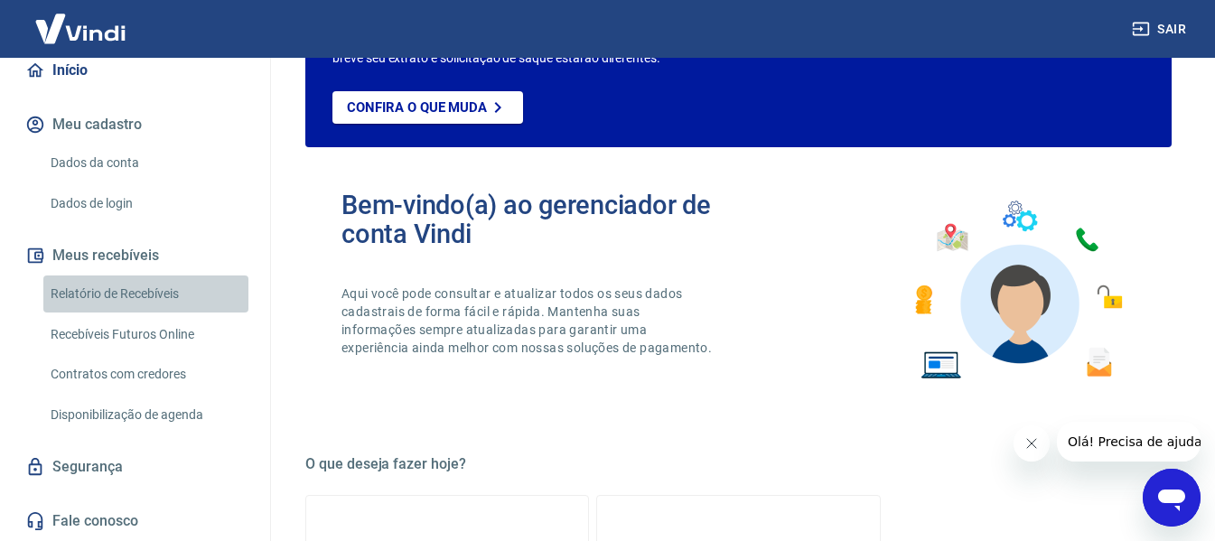
click at [164, 297] on link "Relatório de Recebíveis" at bounding box center [145, 293] width 205 height 37
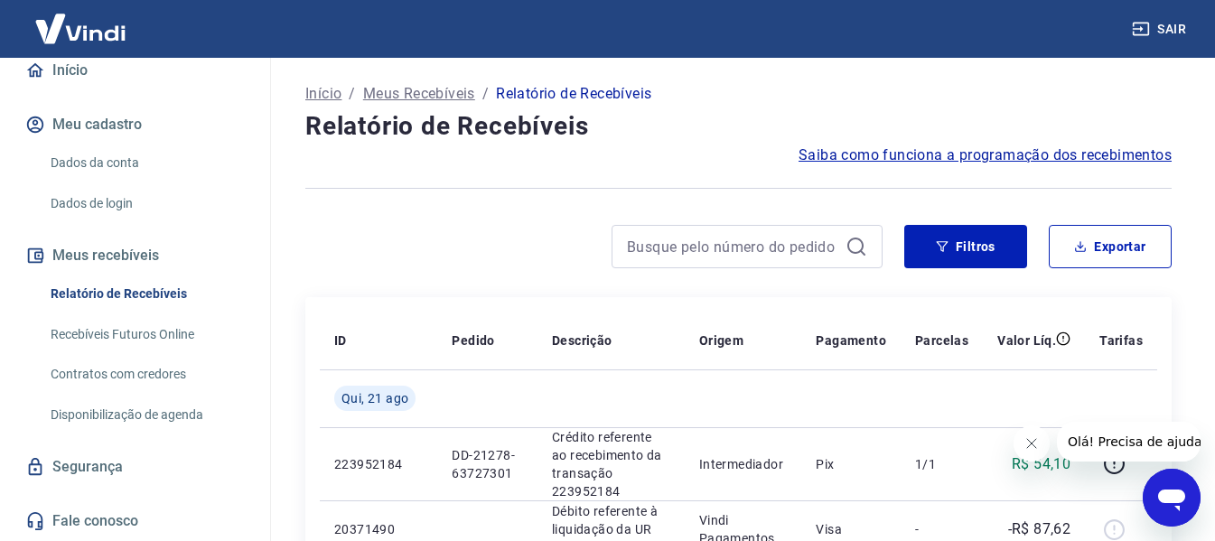
scroll to position [90, 0]
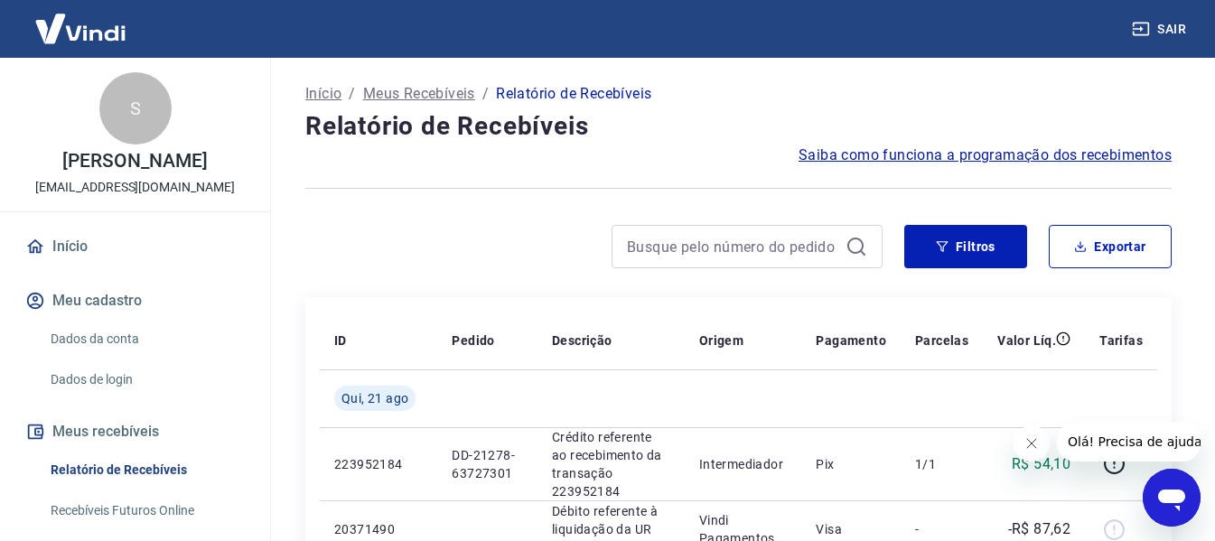
click at [419, 94] on p "Meus Recebíveis" at bounding box center [419, 94] width 112 height 22
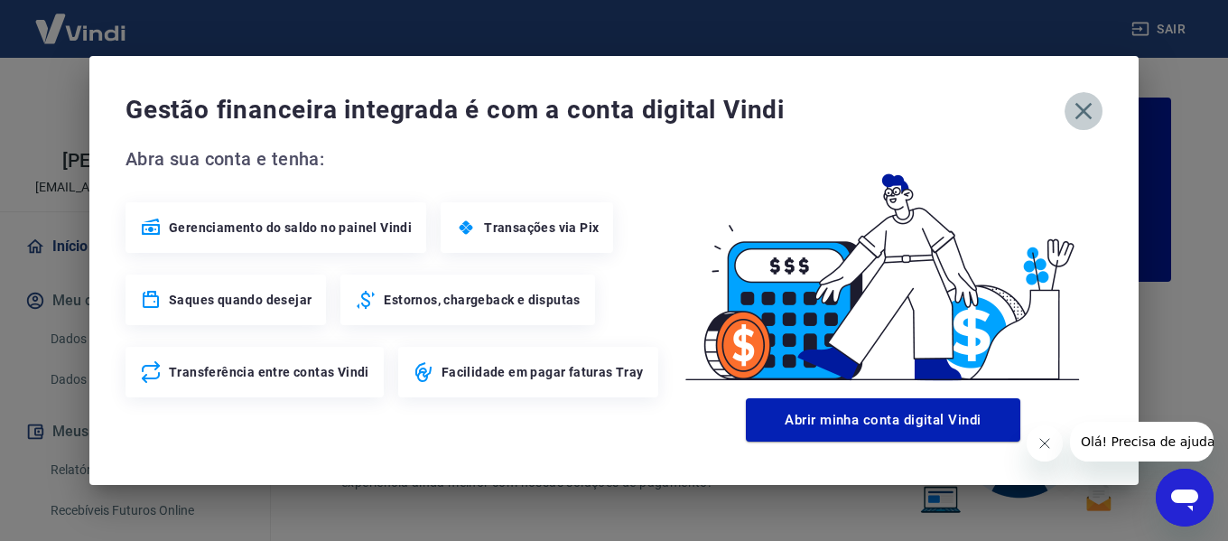
click at [1092, 98] on icon "button" at bounding box center [1083, 111] width 29 height 29
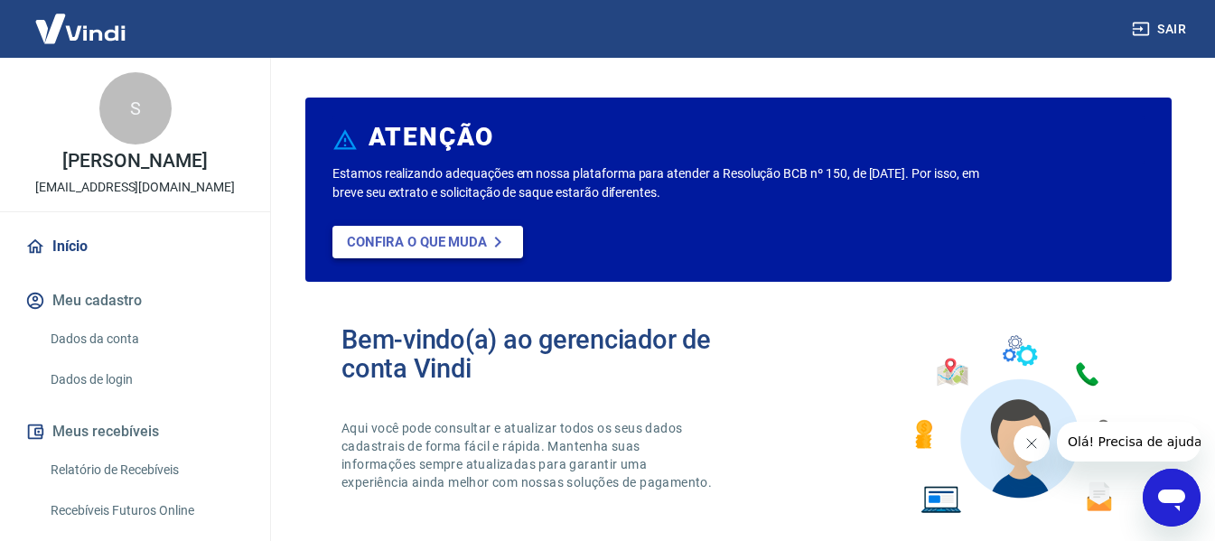
click at [478, 256] on link "Confira o que muda" at bounding box center [427, 242] width 191 height 33
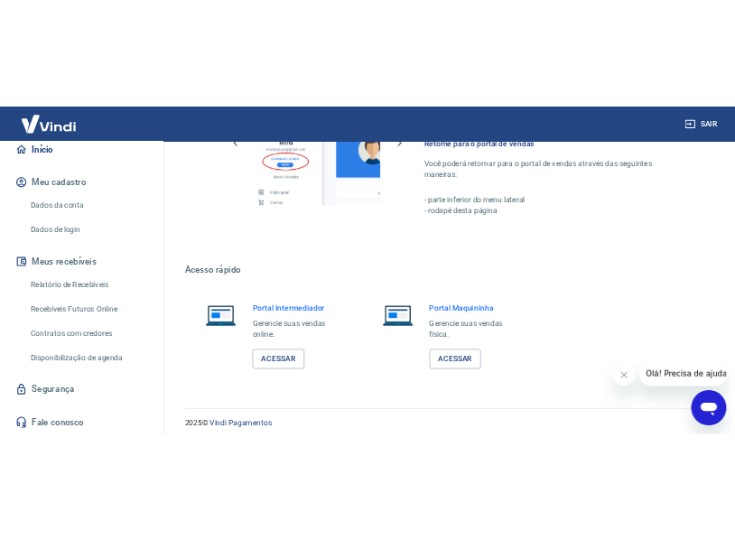
scroll to position [1128, 0]
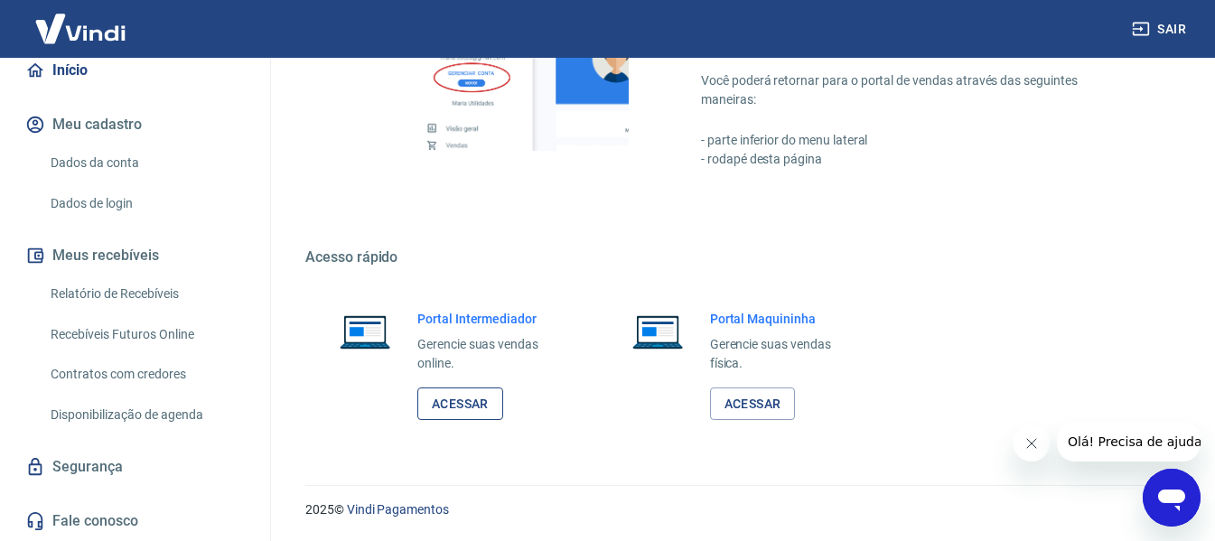
click at [460, 395] on link "Acessar" at bounding box center [460, 403] width 86 height 33
